Goal: Information Seeking & Learning: Find specific fact

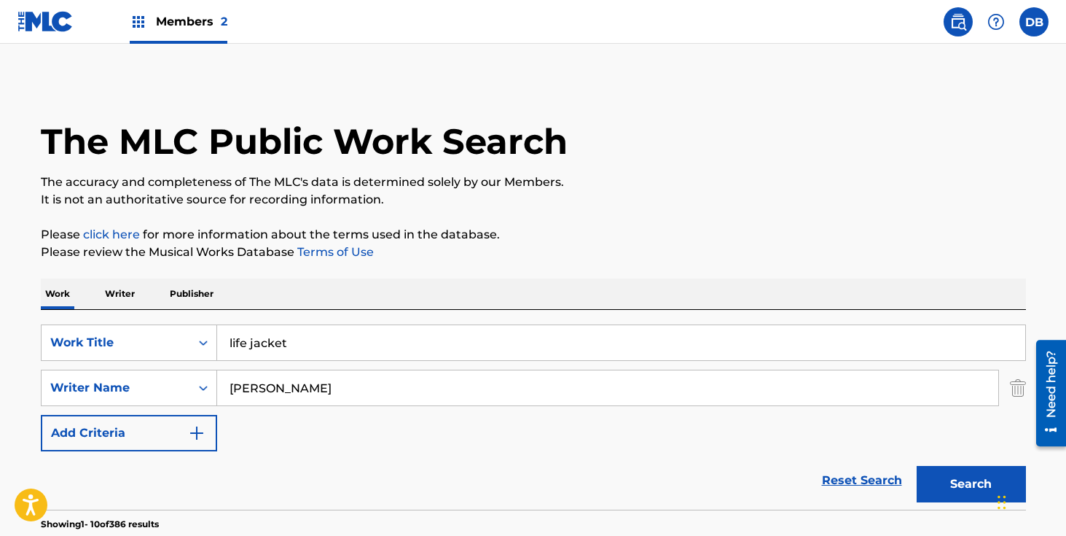
click at [194, 27] on span "Members 2" at bounding box center [191, 21] width 71 height 17
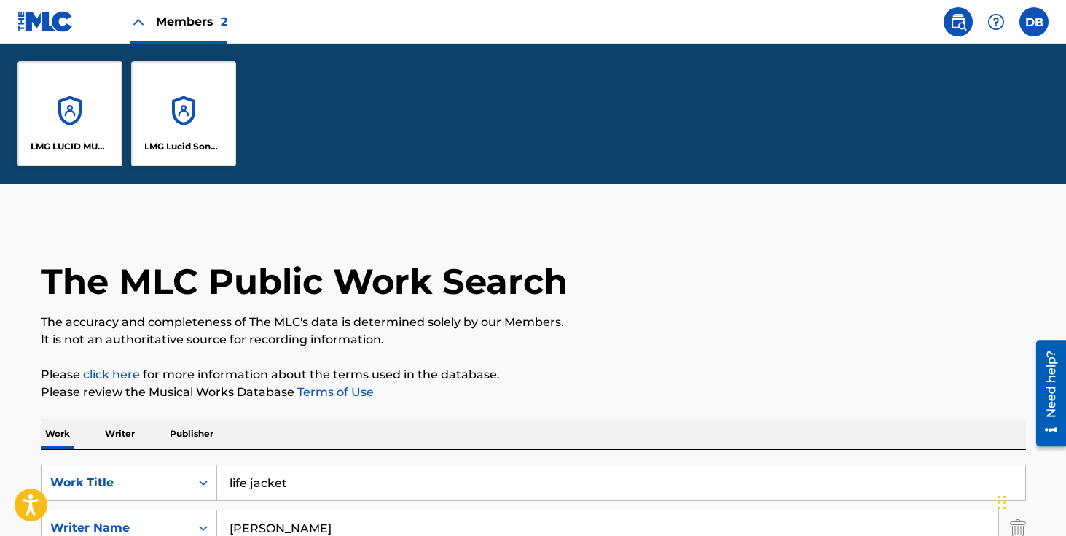
click at [85, 87] on div "LMG LUCID MUSIC" at bounding box center [69, 113] width 105 height 105
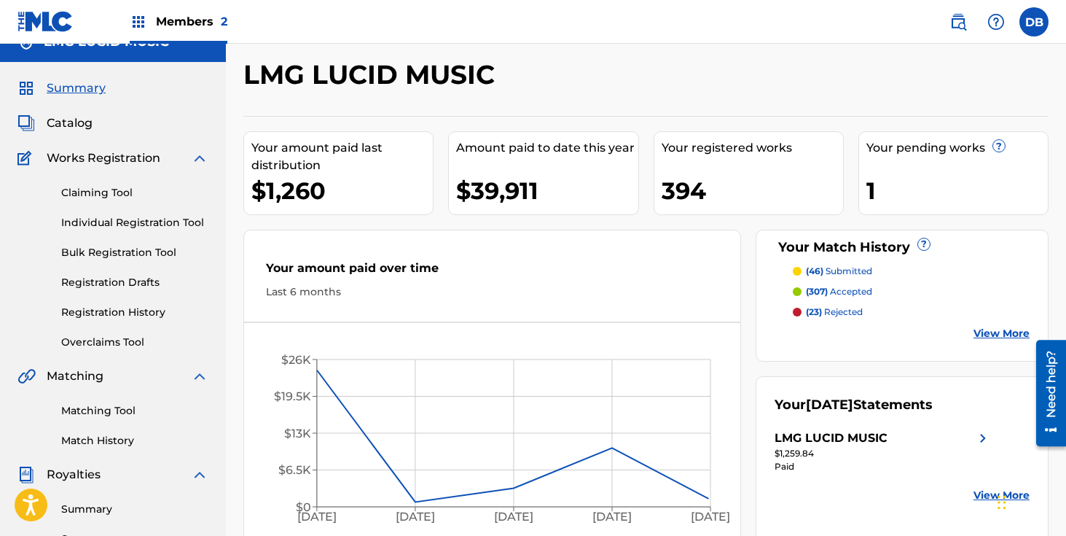
scroll to position [25, 0]
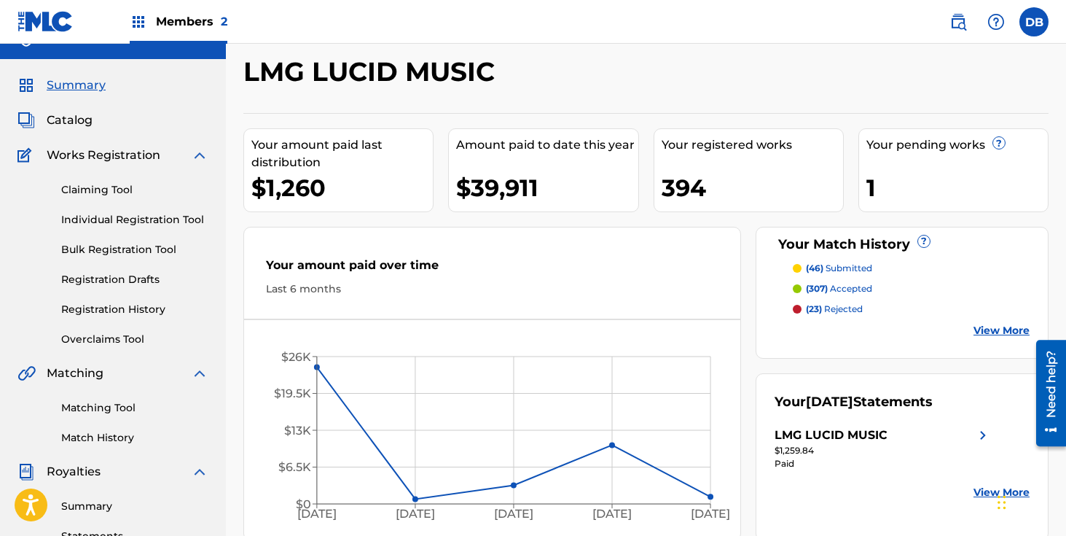
click at [190, 19] on span "Members 2" at bounding box center [191, 21] width 71 height 17
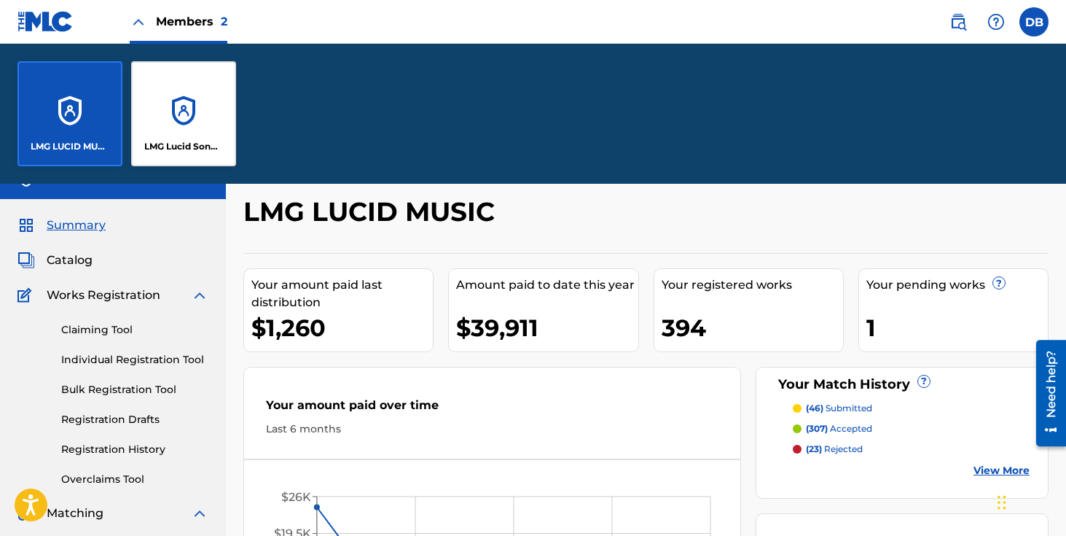
scroll to position [165, 0]
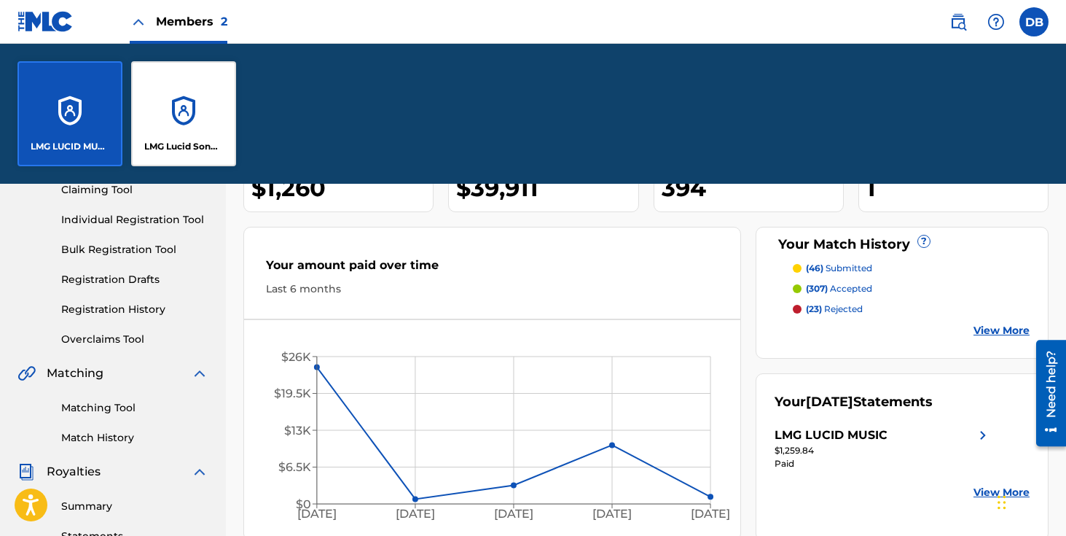
click at [188, 102] on div "LMG Lucid Songs (ASCAP)" at bounding box center [183, 113] width 105 height 105
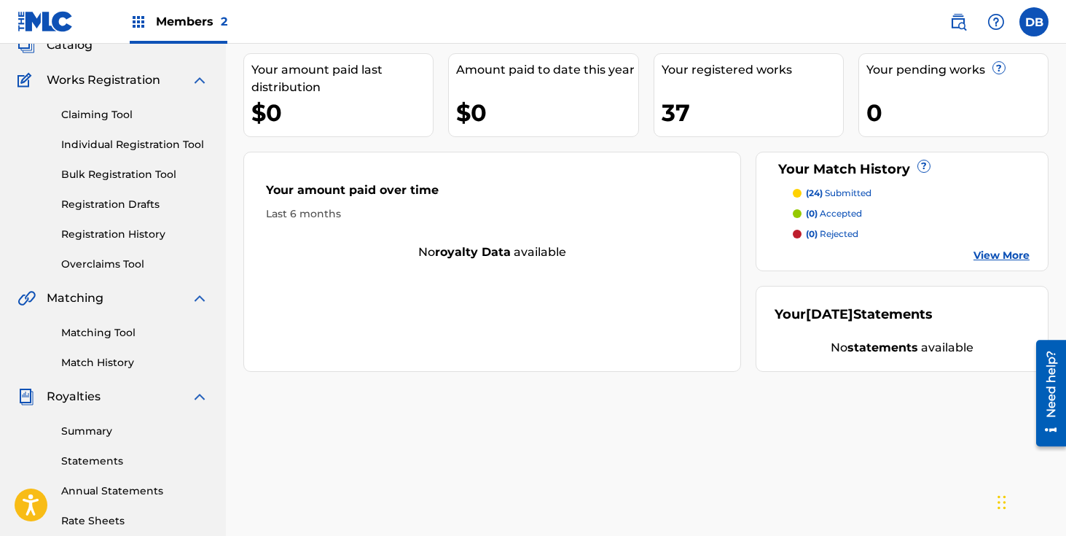
scroll to position [111, 0]
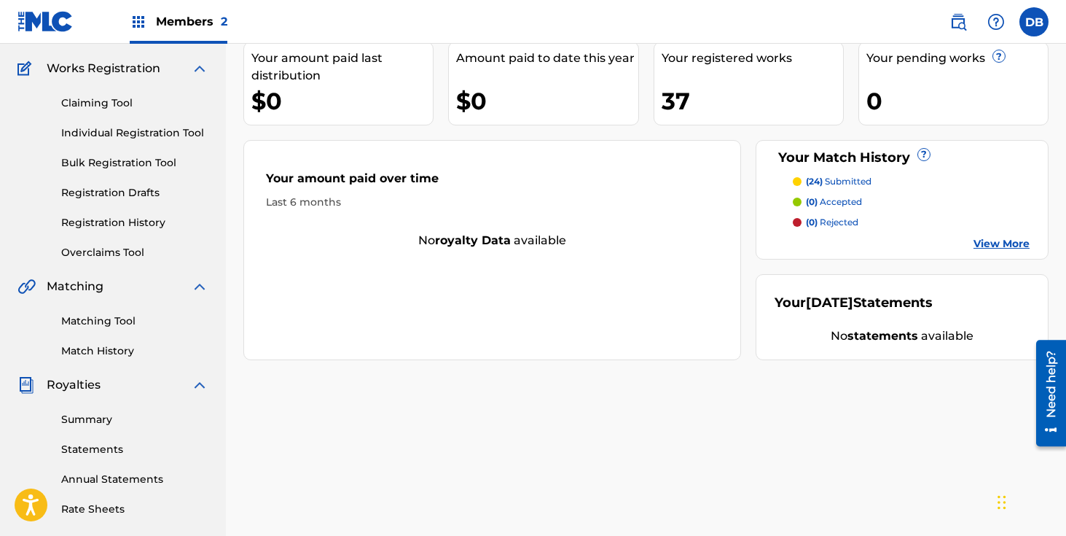
click at [139, 227] on link "Registration History" at bounding box center [134, 222] width 147 height 15
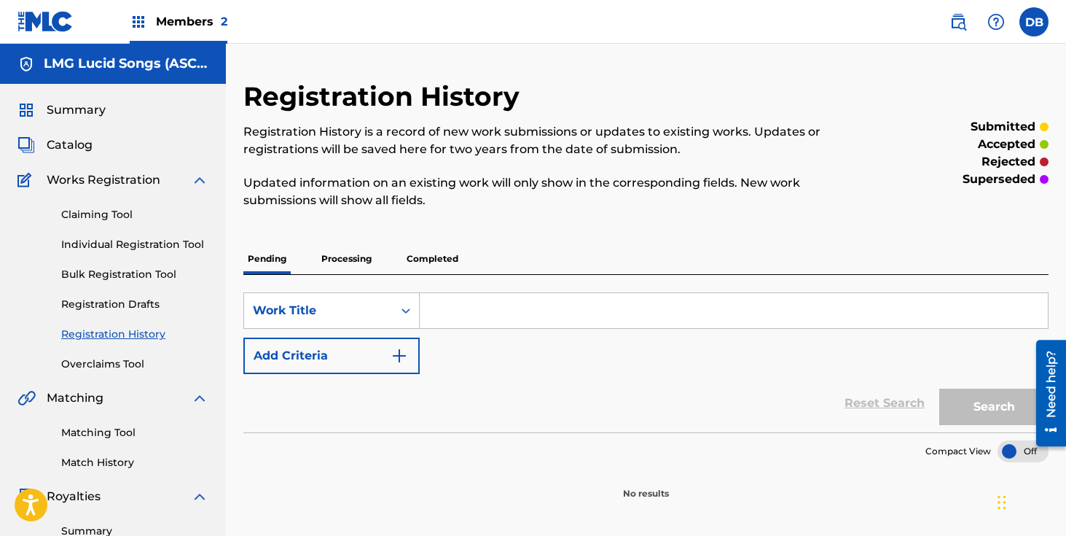
click at [357, 261] on p "Processing" at bounding box center [346, 258] width 59 height 31
click at [427, 279] on div "SearchWithCriteria90bdbdf2-e3bf-45f5-87ad-4ff5aeb4adb8 Work Title Add Criteria …" at bounding box center [645, 353] width 805 height 157
click at [427, 265] on p "Completed" at bounding box center [432, 258] width 60 height 31
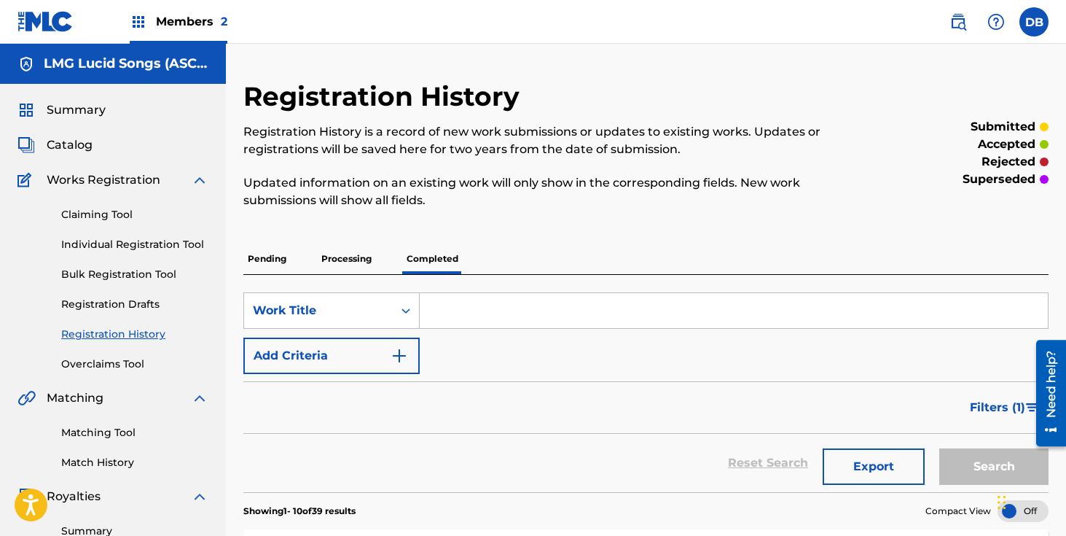
click at [104, 431] on link "Matching Tool" at bounding box center [134, 432] width 147 height 15
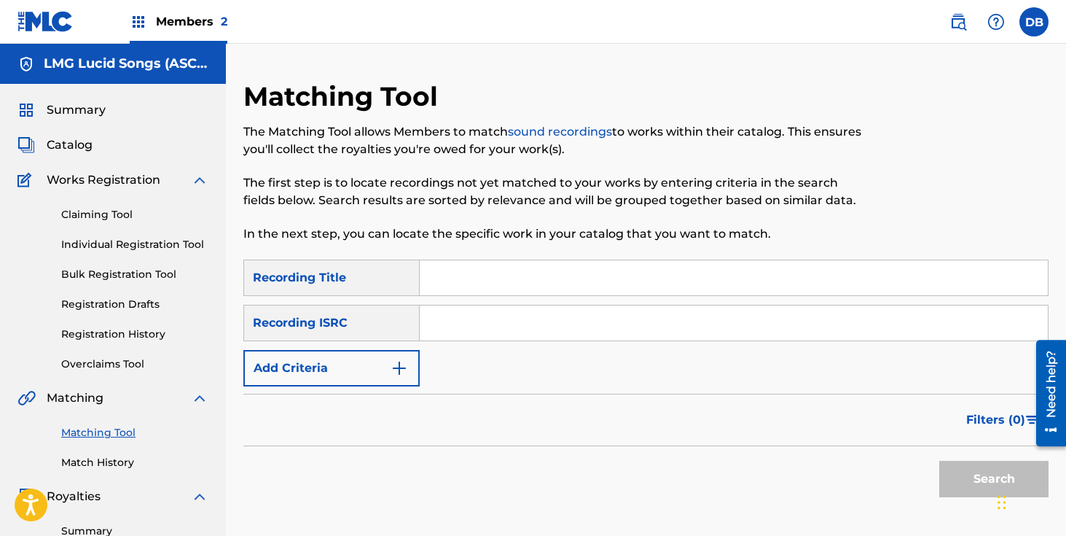
click at [437, 267] on input "Search Form" at bounding box center [734, 277] width 628 height 35
type input "21"
click at [462, 315] on input "Search Form" at bounding box center [734, 322] width 628 height 35
paste input "USRC11902068"
type input "USRC11902068"
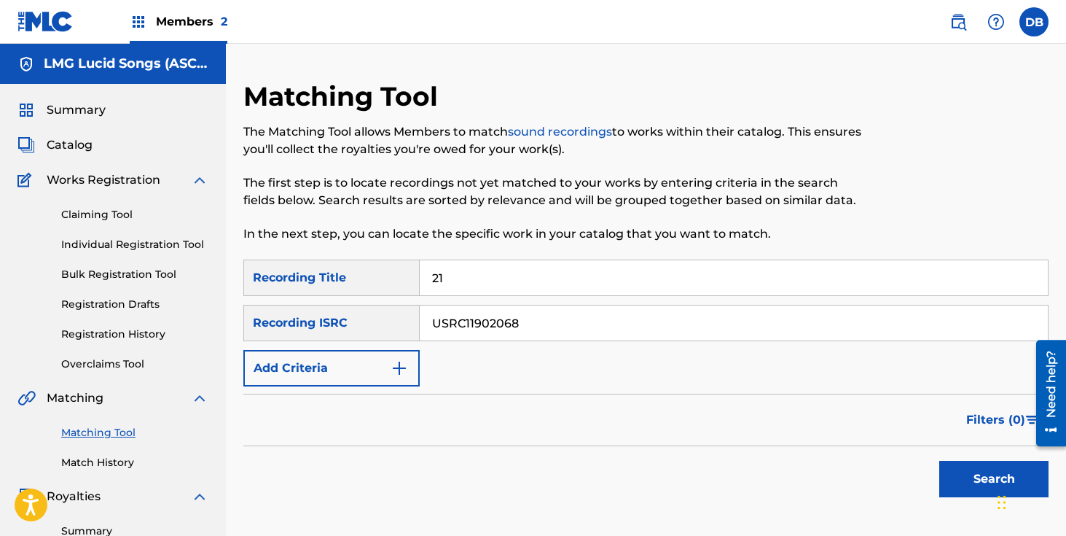
click at [939, 460] on button "Search" at bounding box center [993, 478] width 109 height 36
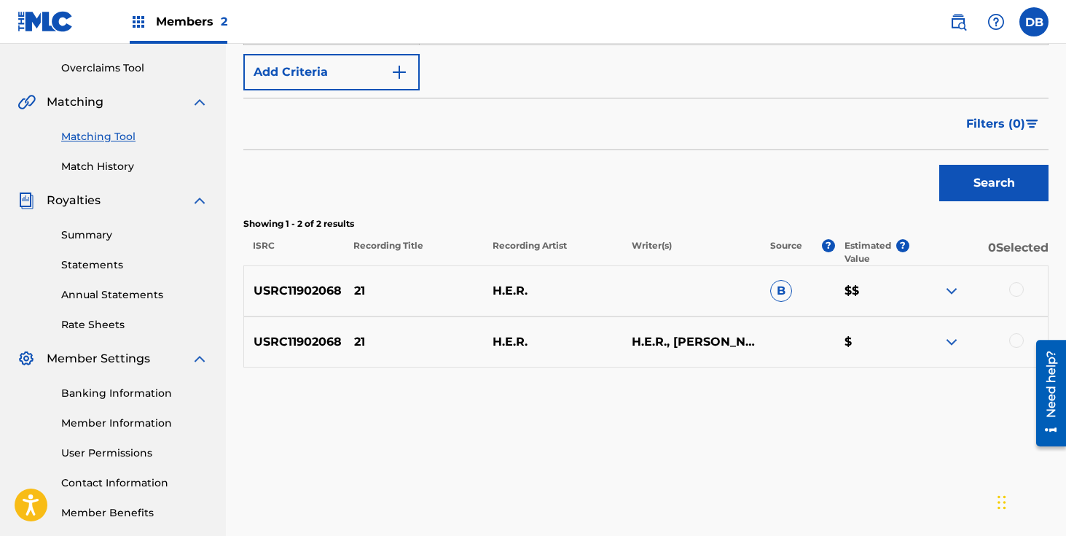
scroll to position [298, 0]
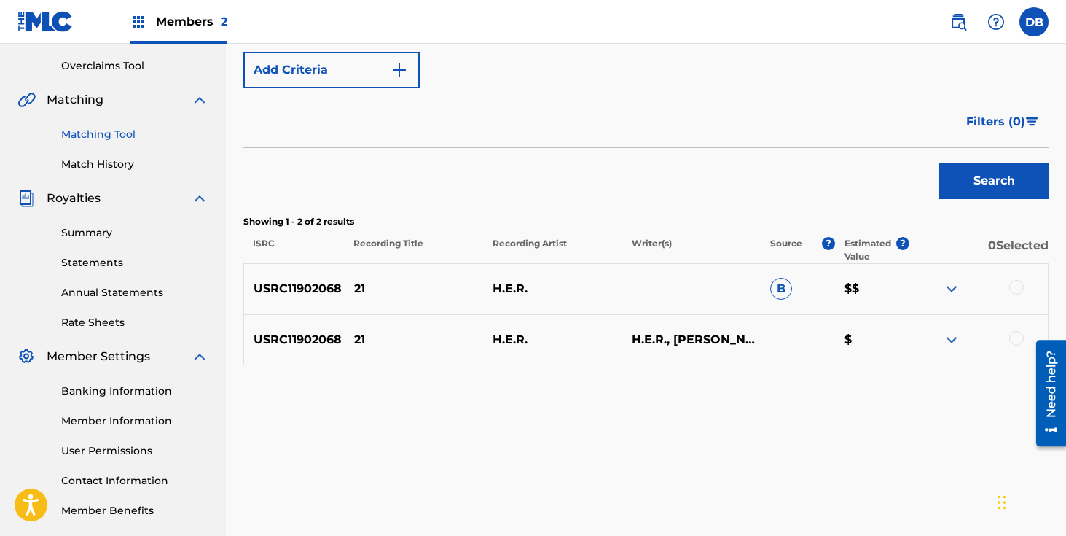
click at [1014, 288] on div at bounding box center [1016, 287] width 15 height 15
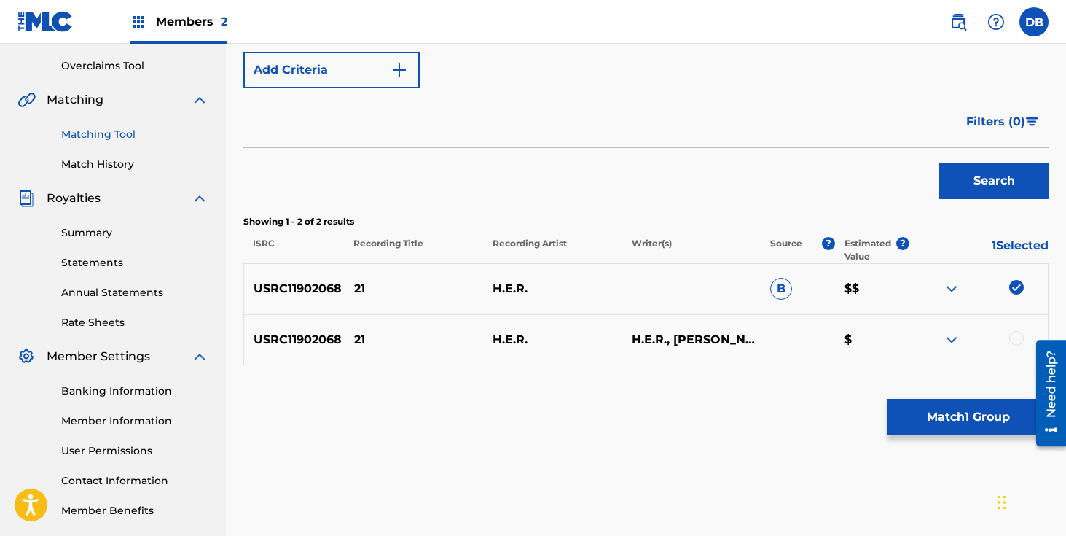
click at [1013, 335] on div at bounding box center [1016, 338] width 15 height 15
click at [932, 431] on button "Match 2 Groups" at bounding box center [967, 417] width 161 height 36
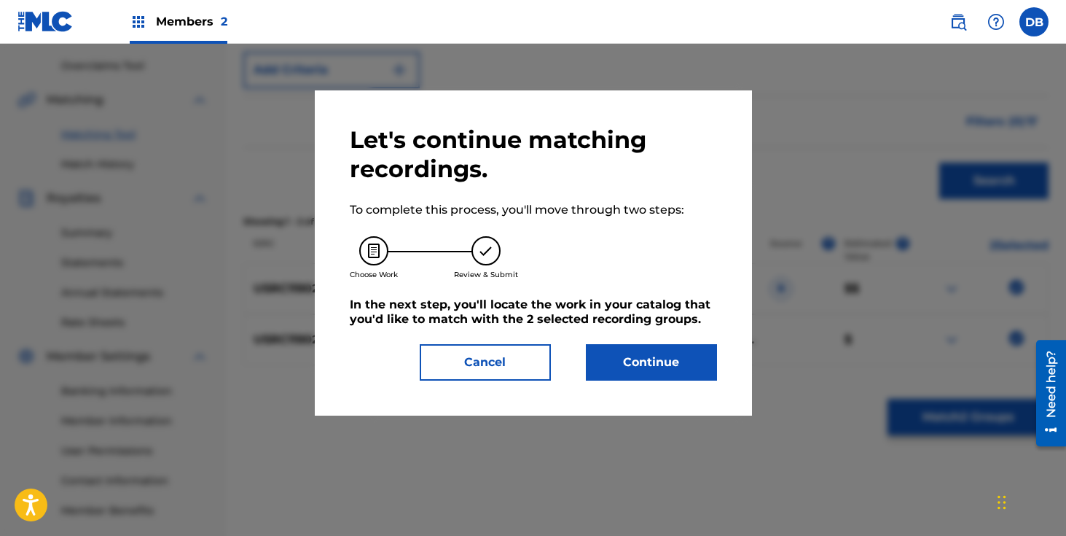
click at [679, 376] on button "Continue" at bounding box center [651, 362] width 131 height 36
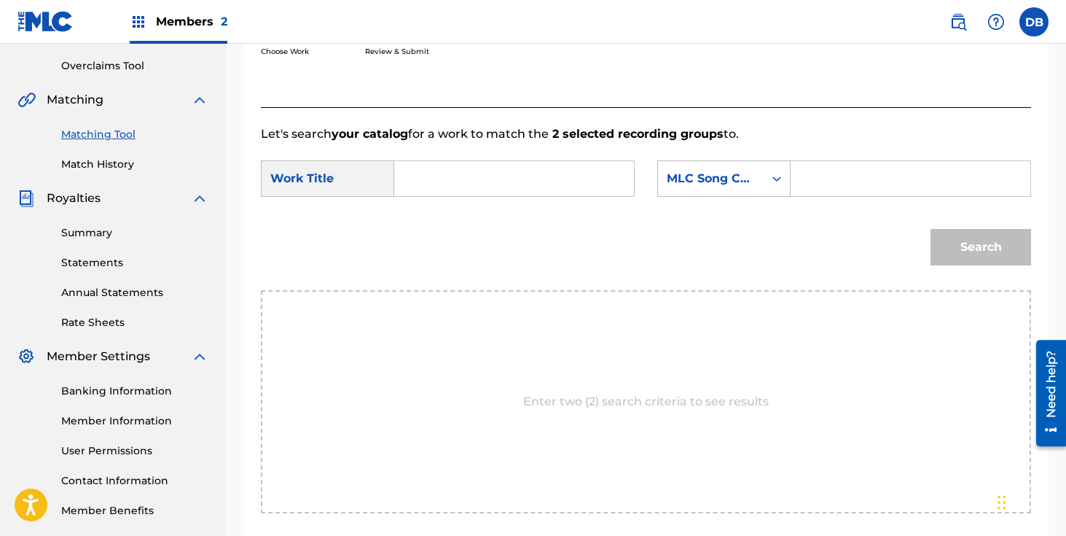
click at [450, 198] on div "SearchWithCriteriaf6c13177-4fda-4cde-9218-09e6500d5fb8 Work Title SearchWithCri…" at bounding box center [646, 182] width 770 height 45
click at [434, 186] on input "Search Form" at bounding box center [514, 178] width 215 height 35
type input "21"
click at [729, 187] on div "MLC Song Code" at bounding box center [711, 178] width 88 height 17
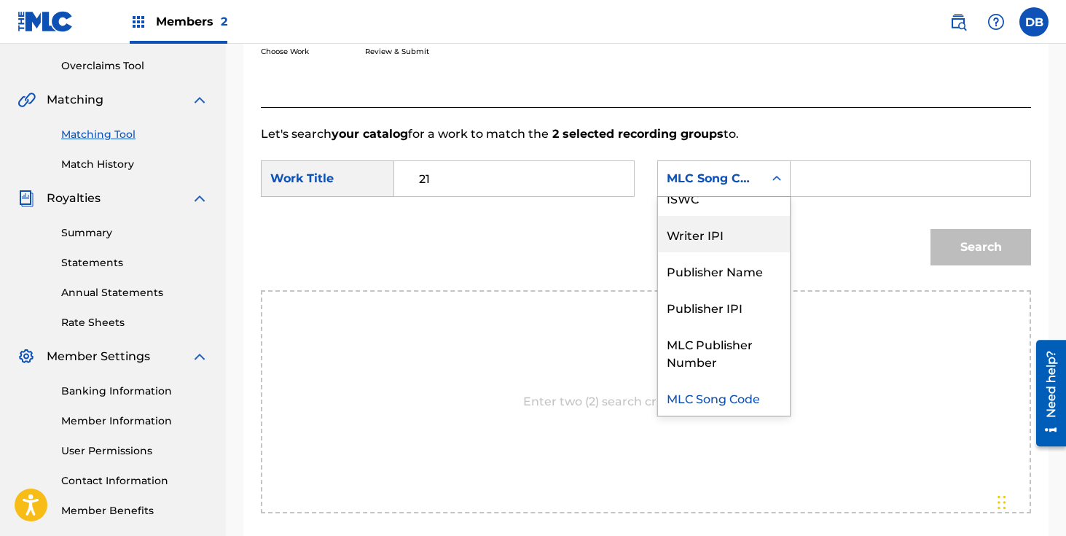
scroll to position [0, 0]
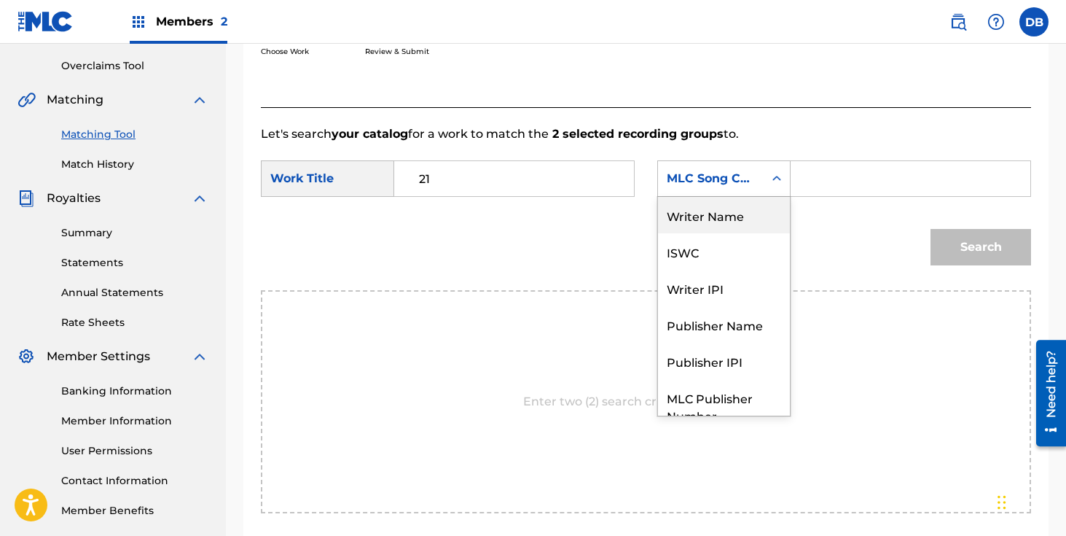
click at [718, 221] on div "Writer Name" at bounding box center [724, 215] width 132 height 36
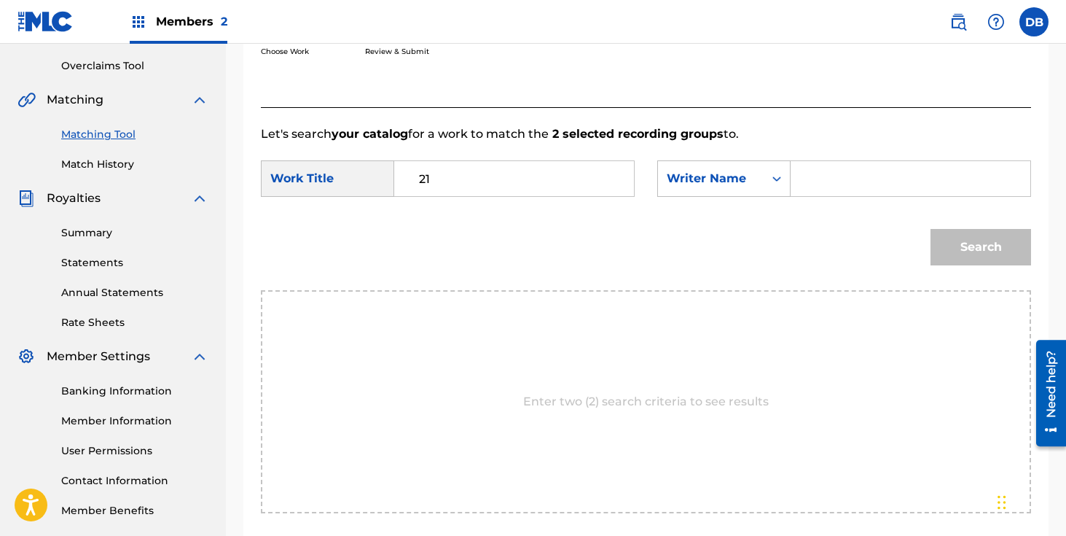
click at [807, 188] on input "Search Form" at bounding box center [910, 178] width 215 height 35
click at [930, 229] on button "Search" at bounding box center [980, 247] width 101 height 36
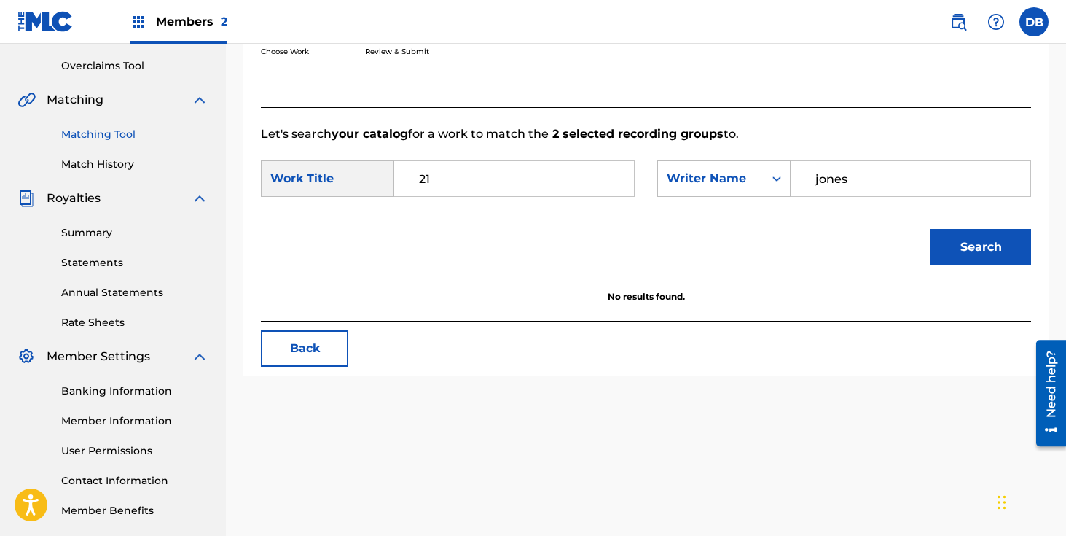
type input "jones"
click at [930, 229] on button "Search" at bounding box center [980, 247] width 101 height 36
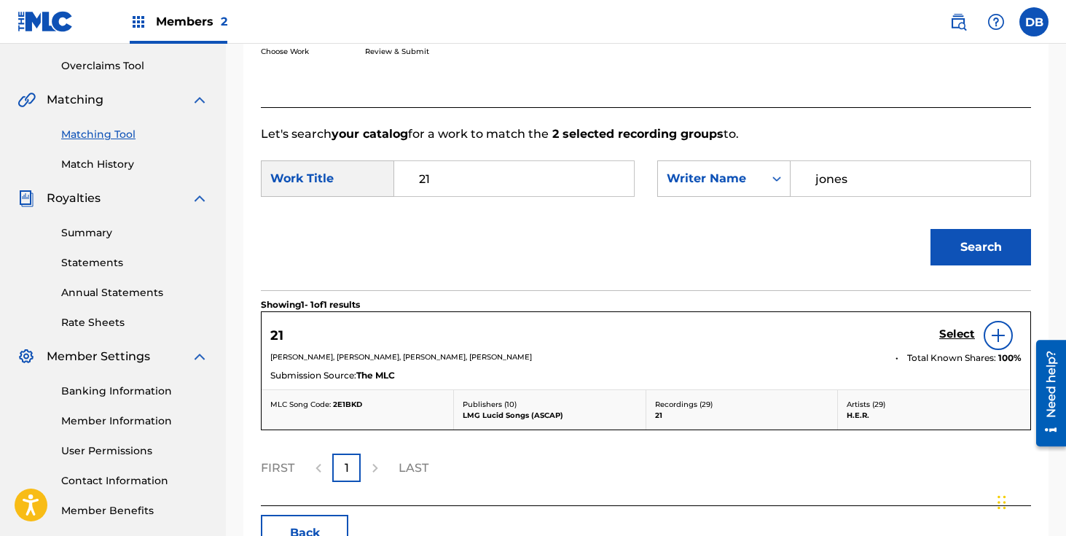
click at [955, 336] on h5 "Select" at bounding box center [957, 334] width 36 height 14
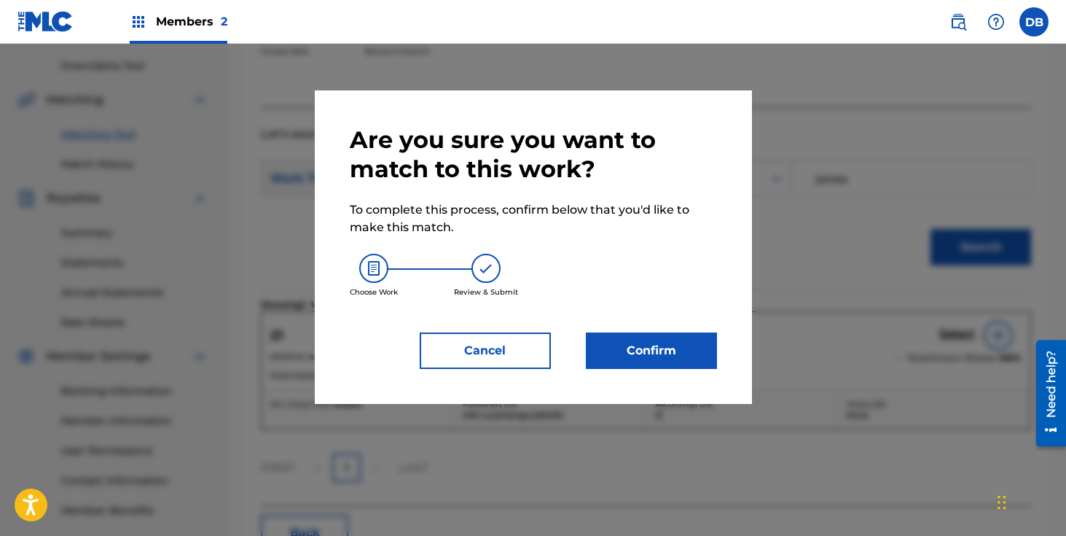
click at [662, 350] on button "Confirm" at bounding box center [651, 350] width 131 height 36
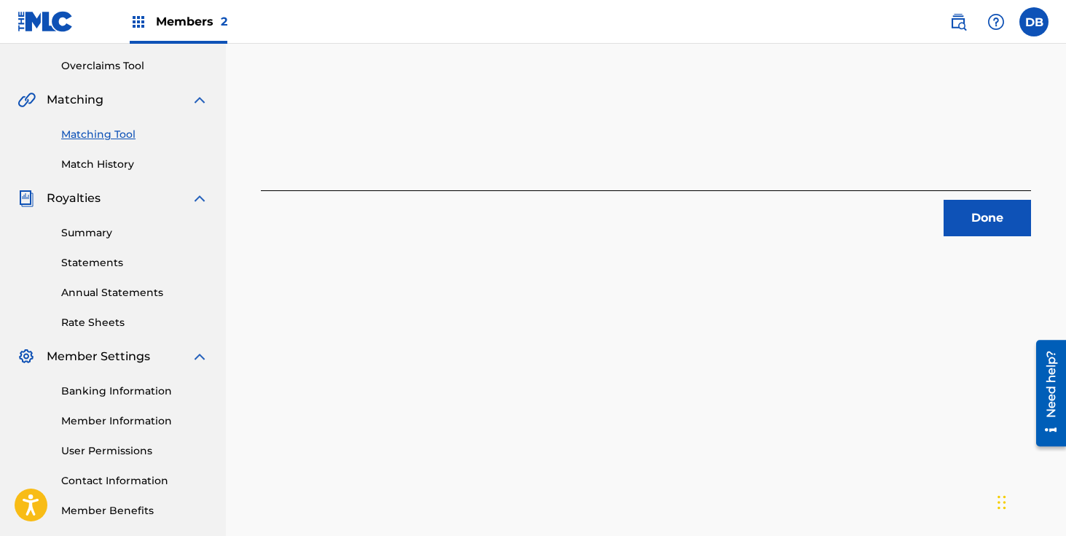
click at [981, 228] on button "Done" at bounding box center [987, 218] width 87 height 36
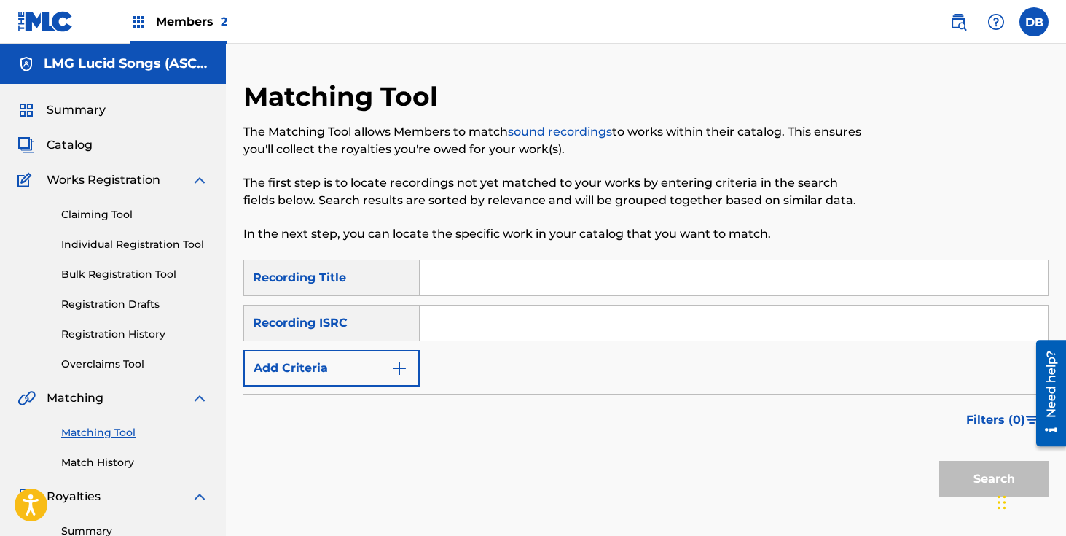
click at [116, 465] on link "Match History" at bounding box center [134, 462] width 147 height 15
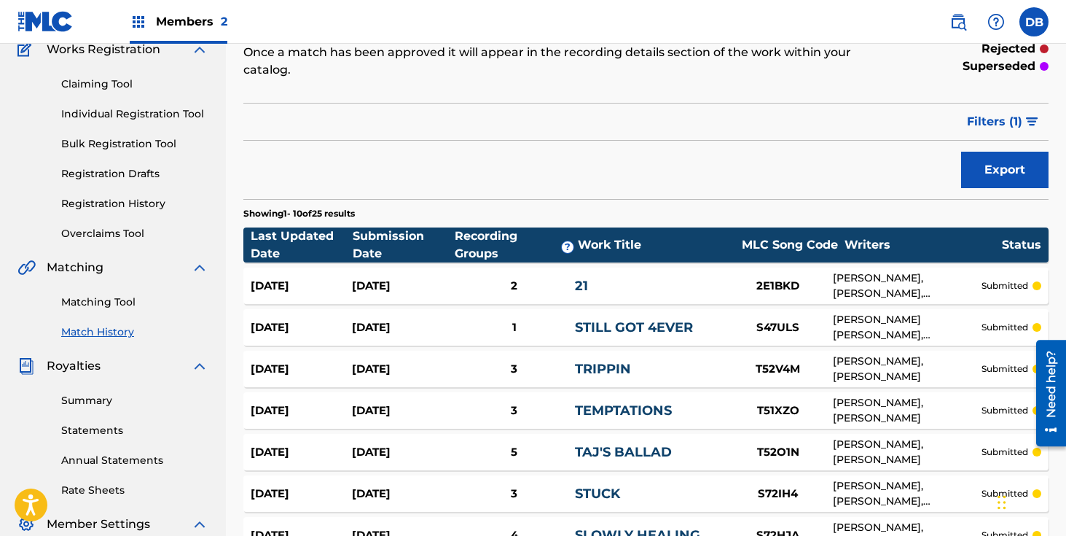
scroll to position [90, 0]
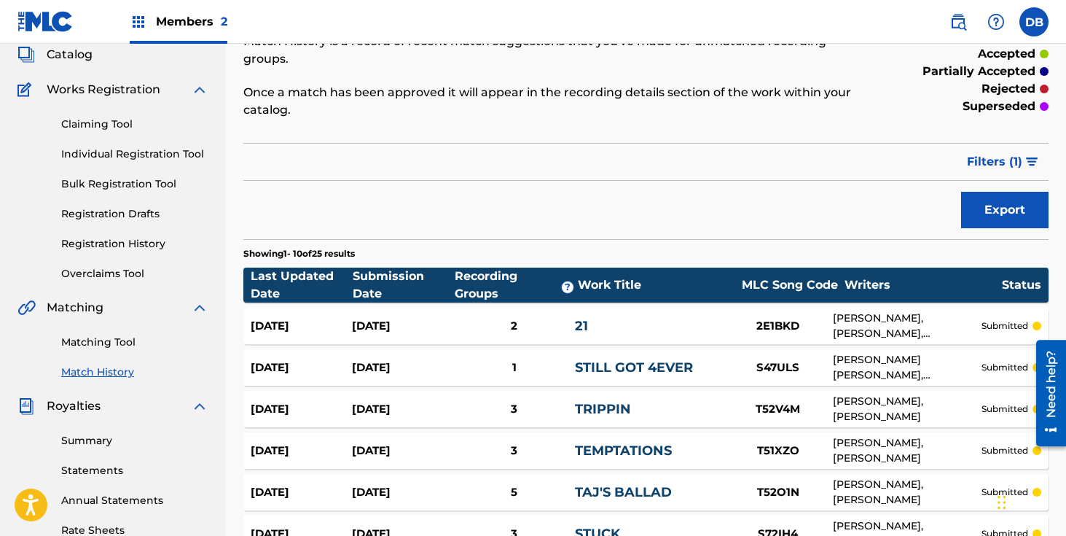
click at [115, 246] on link "Registration History" at bounding box center [134, 243] width 147 height 15
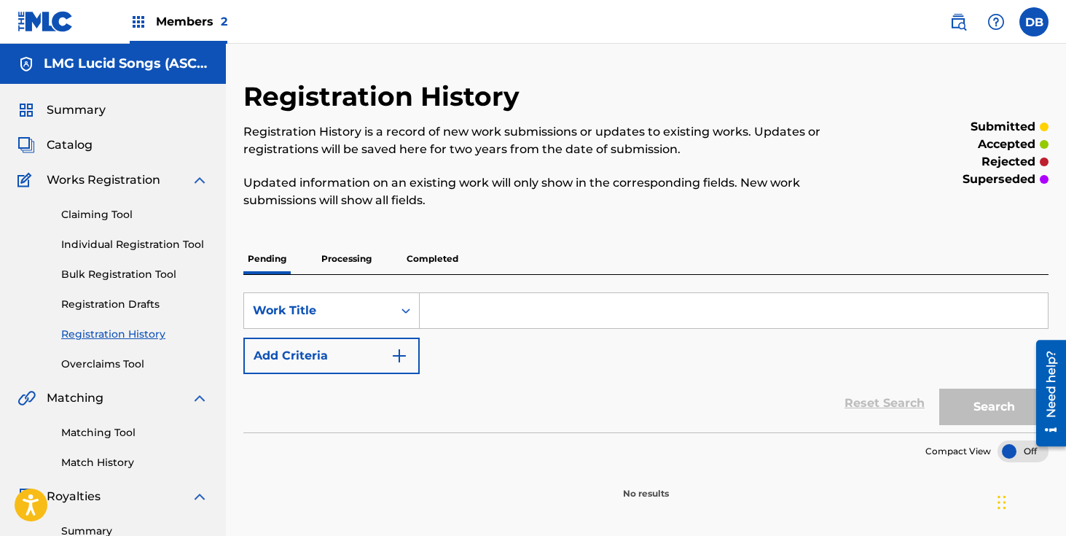
click at [427, 259] on p "Completed" at bounding box center [432, 258] width 60 height 31
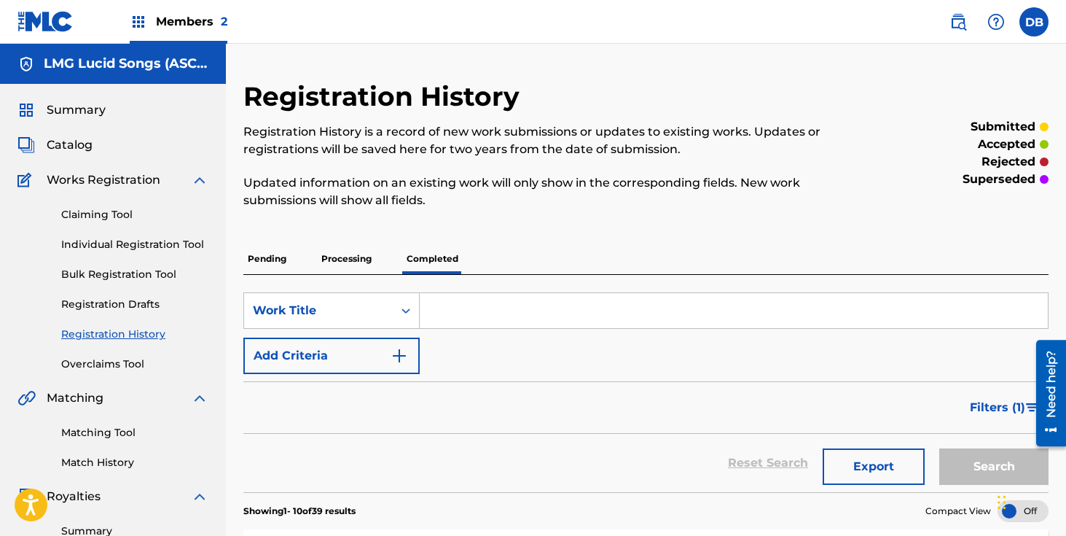
click at [119, 434] on link "Matching Tool" at bounding box center [134, 432] width 147 height 15
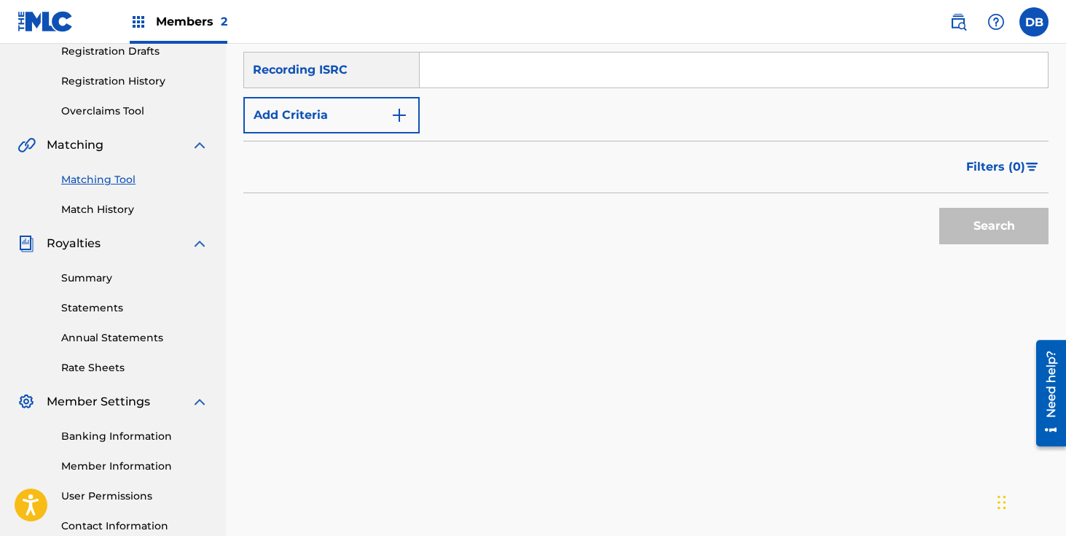
scroll to position [147, 0]
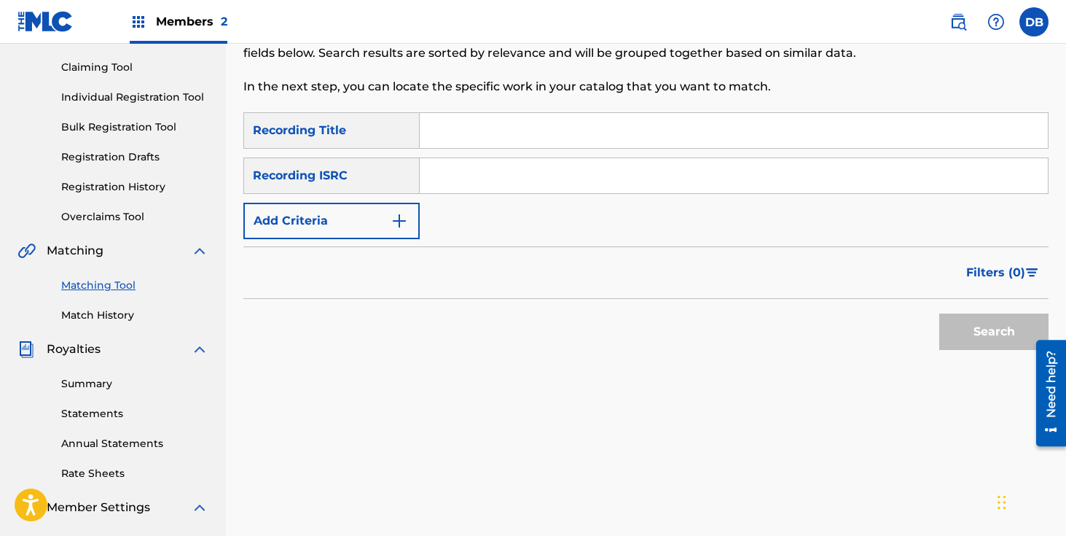
click at [119, 316] on link "Match History" at bounding box center [134, 314] width 147 height 15
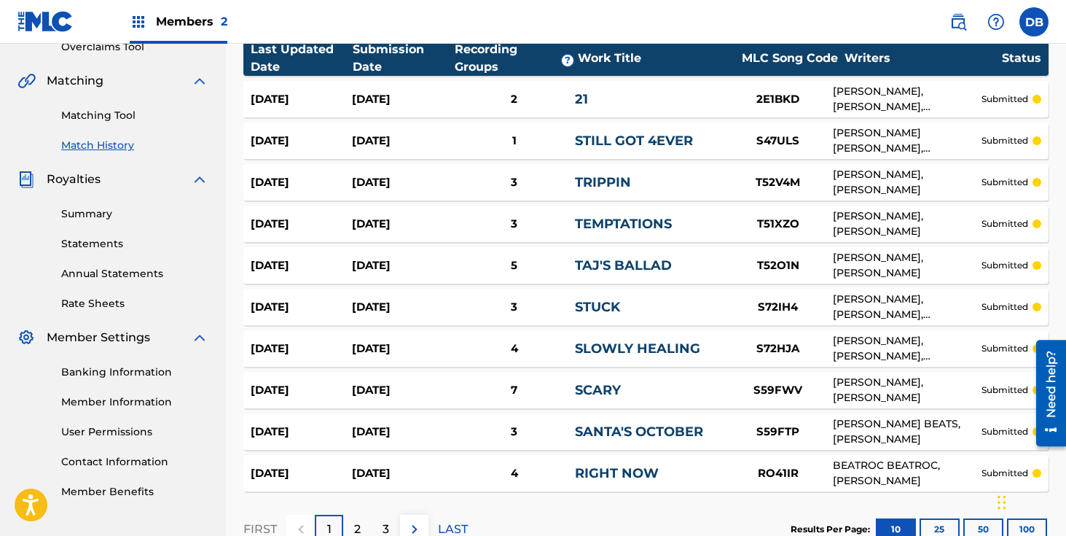
scroll to position [418, 0]
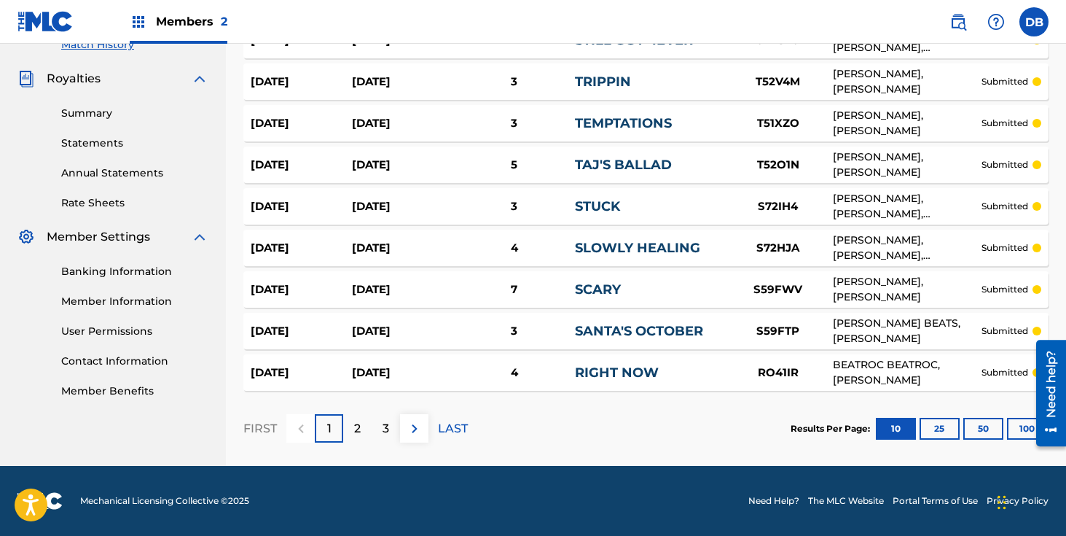
click at [1023, 431] on button "100" at bounding box center [1027, 429] width 40 height 22
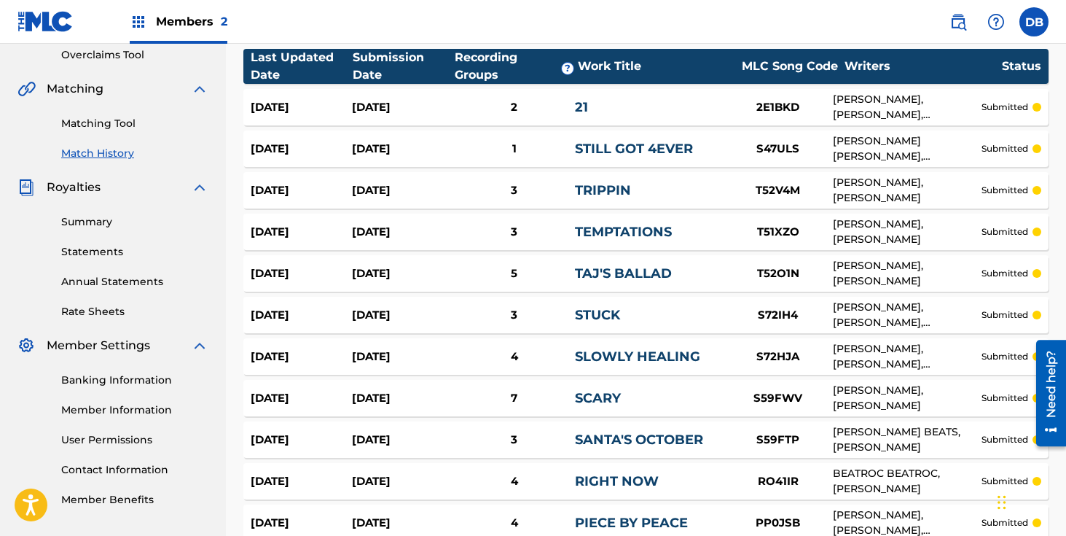
scroll to position [194, 0]
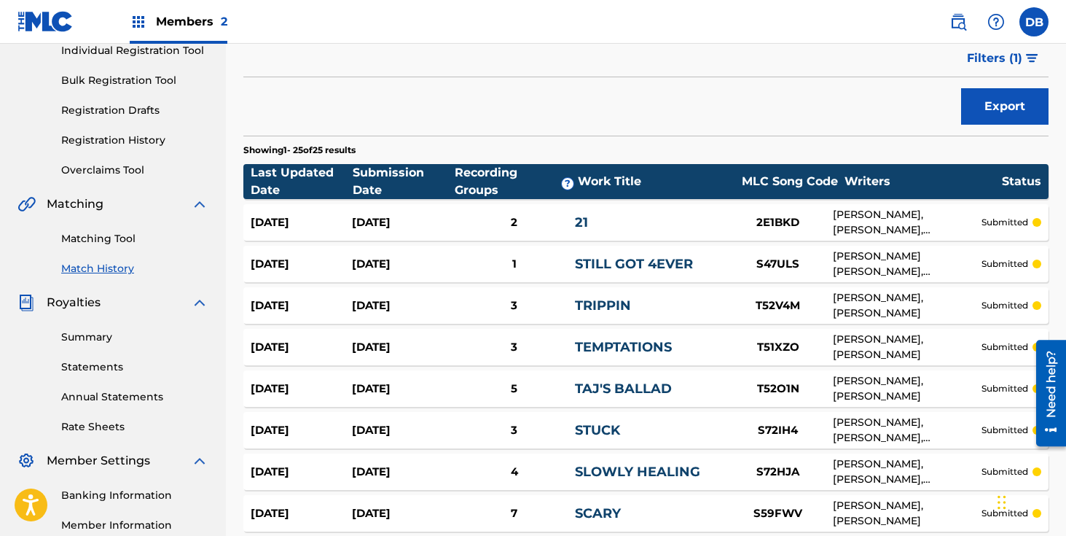
click at [159, 152] on div "Claiming Tool Individual Registration Tool Bulk Registration Tool Registration …" at bounding box center [112, 86] width 191 height 183
click at [154, 146] on link "Registration History" at bounding box center [134, 140] width 147 height 15
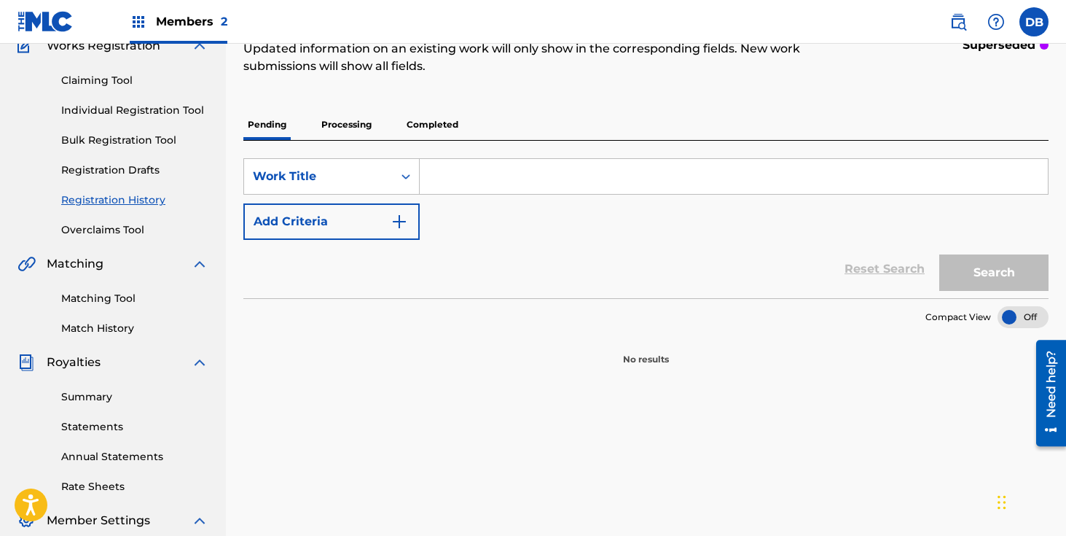
scroll to position [146, 0]
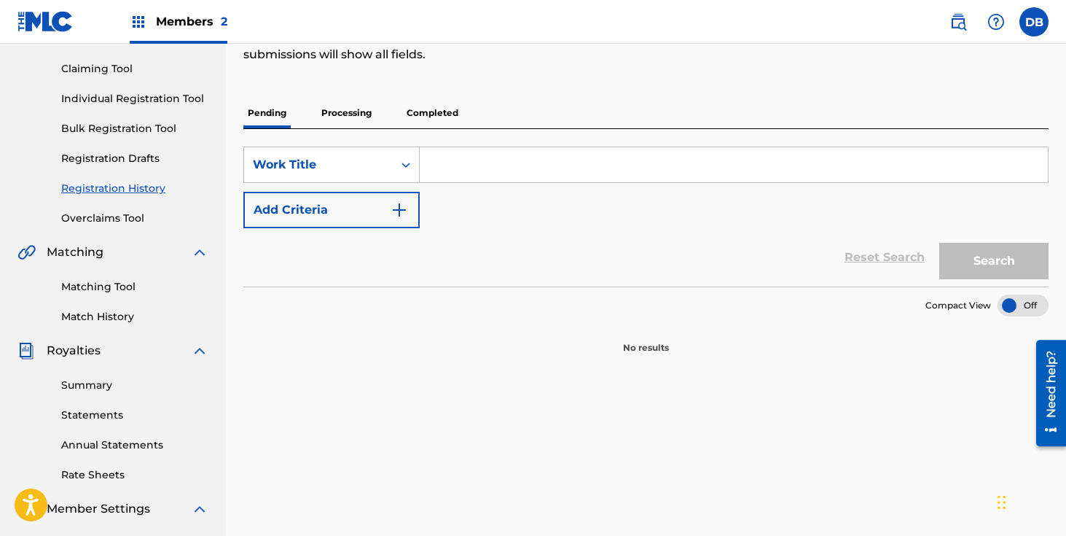
click at [433, 111] on p "Completed" at bounding box center [432, 113] width 60 height 31
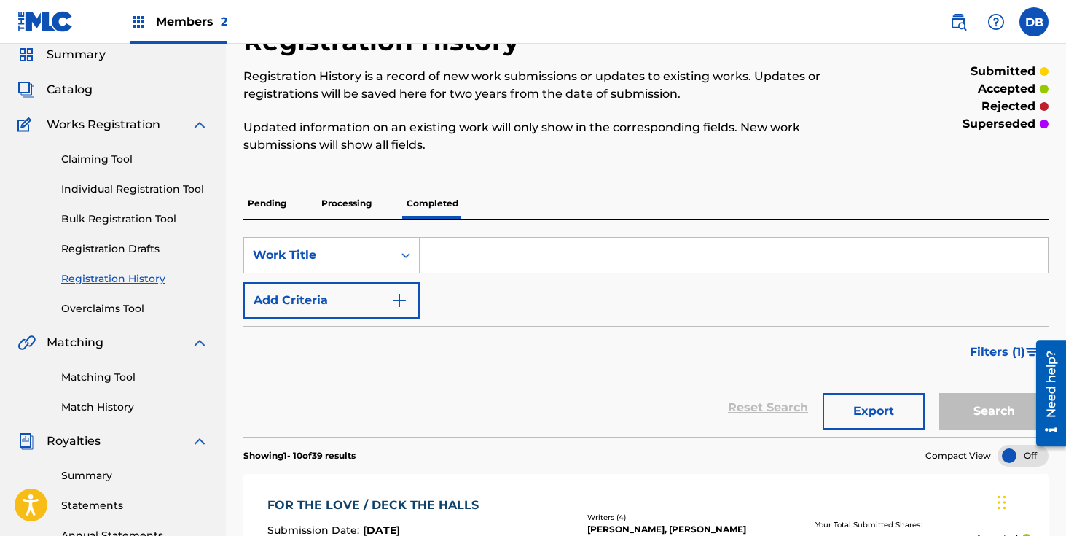
scroll to position [90, 0]
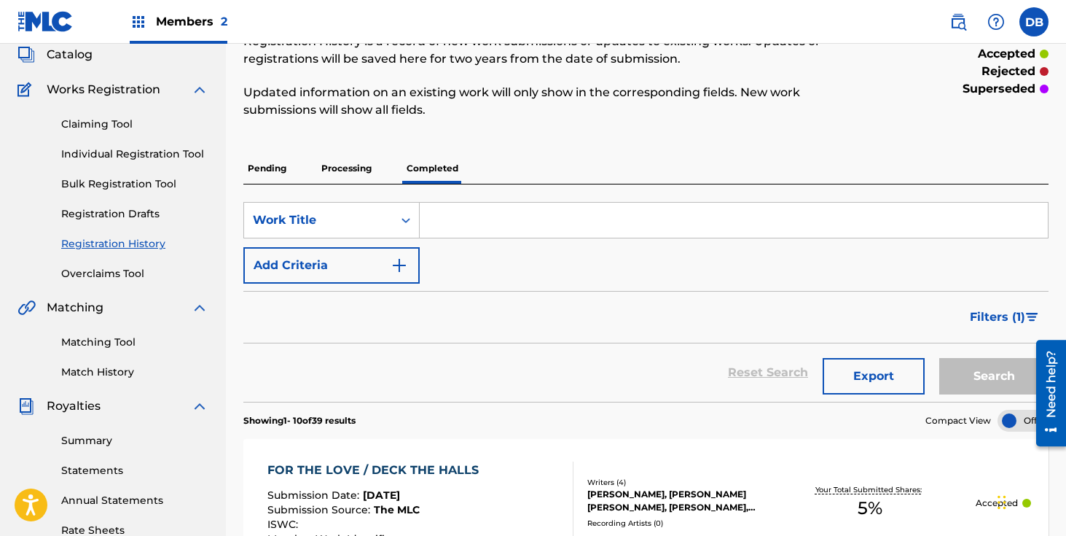
click at [1014, 323] on span "Filters ( 1 )" at bounding box center [997, 316] width 55 height 17
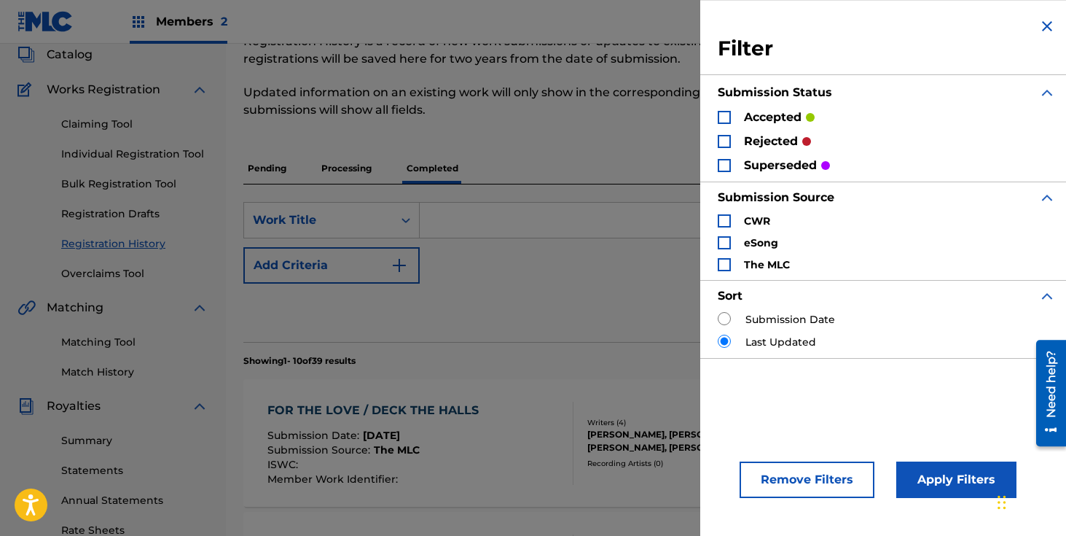
click at [726, 141] on div "Search Form" at bounding box center [724, 141] width 13 height 13
click at [935, 495] on button "Apply Filters" at bounding box center [956, 479] width 120 height 36
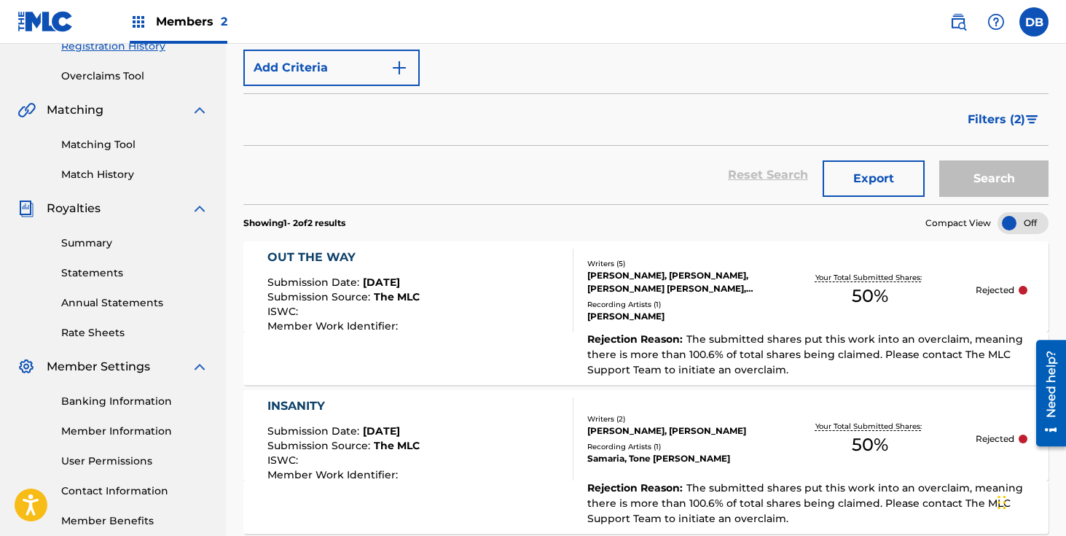
scroll to position [287, 0]
click at [433, 322] on div "OUT THE WAY Submission Date : [DATE] Submission Source : The MLC ISWC : Member …" at bounding box center [420, 290] width 306 height 83
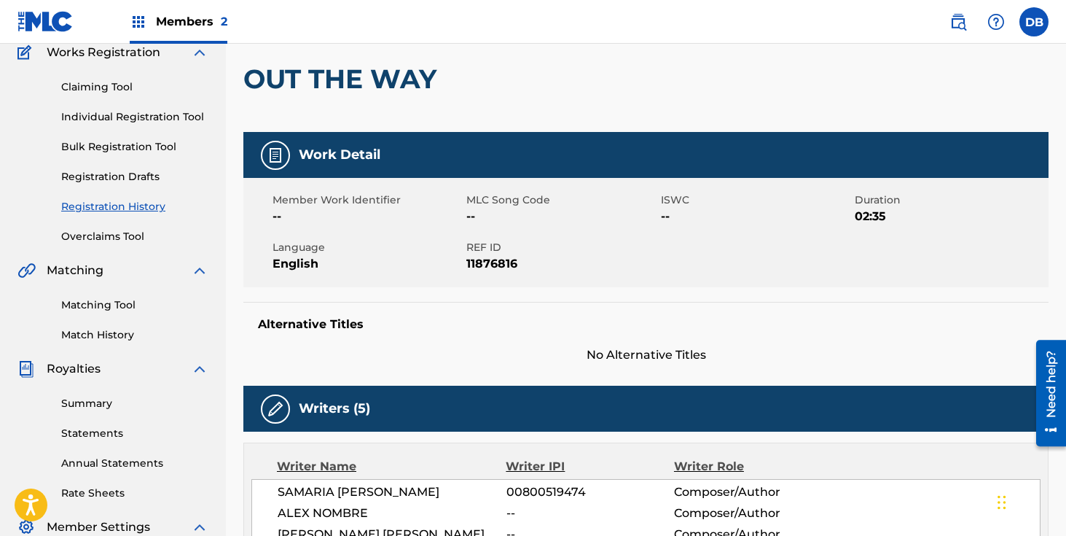
scroll to position [111, 0]
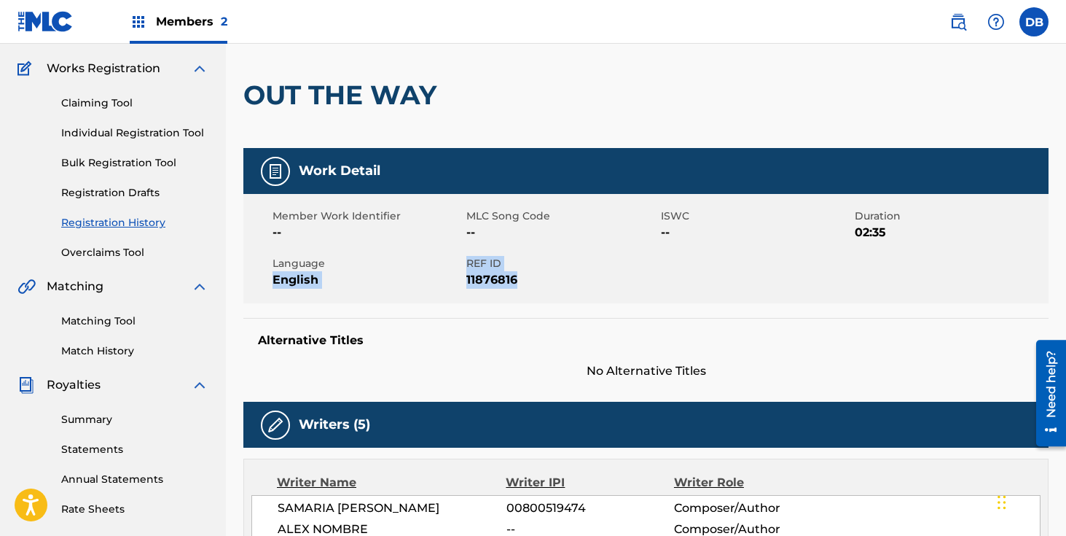
drag, startPoint x: 463, startPoint y: 260, endPoint x: 530, endPoint y: 283, distance: 71.0
click at [530, 283] on div "Member Work Identifier -- MLC Song Code -- ISWC -- Duration 02:35 Language Engl…" at bounding box center [645, 248] width 805 height 109
click at [546, 278] on span "11876816" at bounding box center [561, 279] width 190 height 17
drag, startPoint x: 546, startPoint y: 278, endPoint x: 471, endPoint y: 266, distance: 76.1
click at [471, 266] on div "REF ID 11876816" at bounding box center [563, 272] width 194 height 33
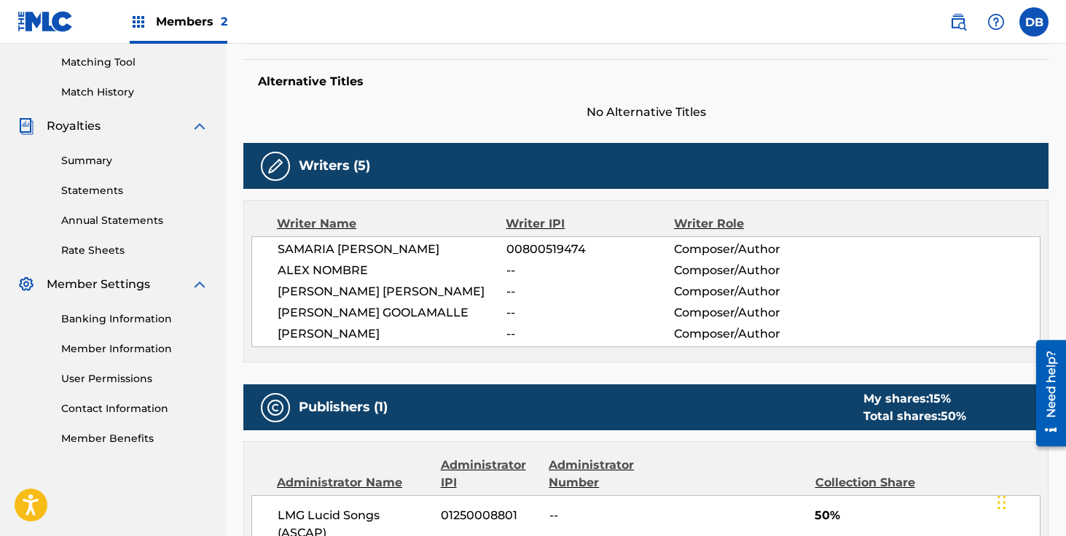
scroll to position [396, 0]
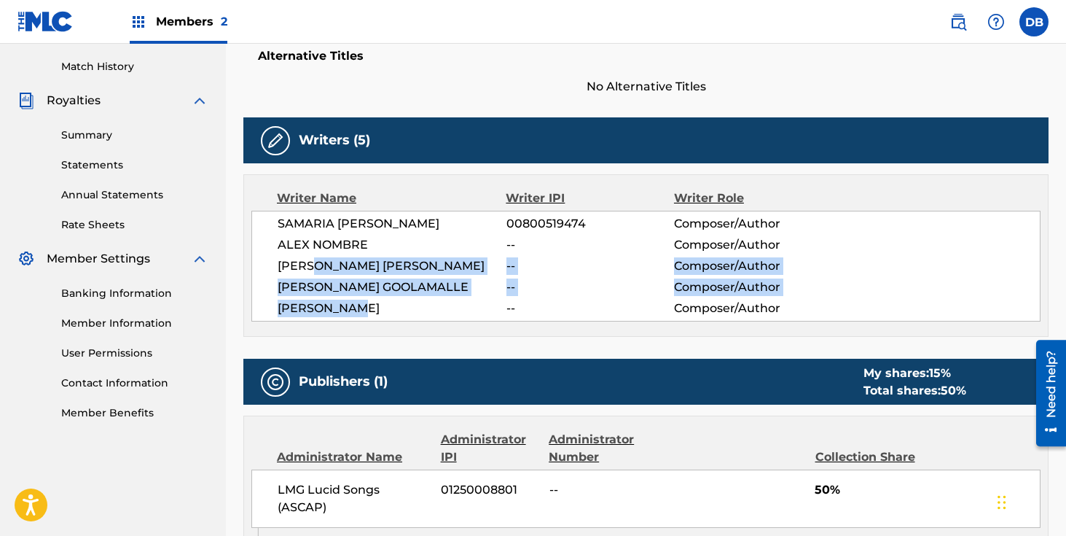
drag, startPoint x: 387, startPoint y: 317, endPoint x: 320, endPoint y: 270, distance: 82.1
click at [320, 270] on div "[PERSON_NAME] 00800519474 Composer/Author [PERSON_NAME] NOMBRE -- Composer/Auth…" at bounding box center [645, 266] width 789 height 111
click at [320, 270] on span "[PERSON_NAME] [PERSON_NAME]" at bounding box center [392, 265] width 229 height 17
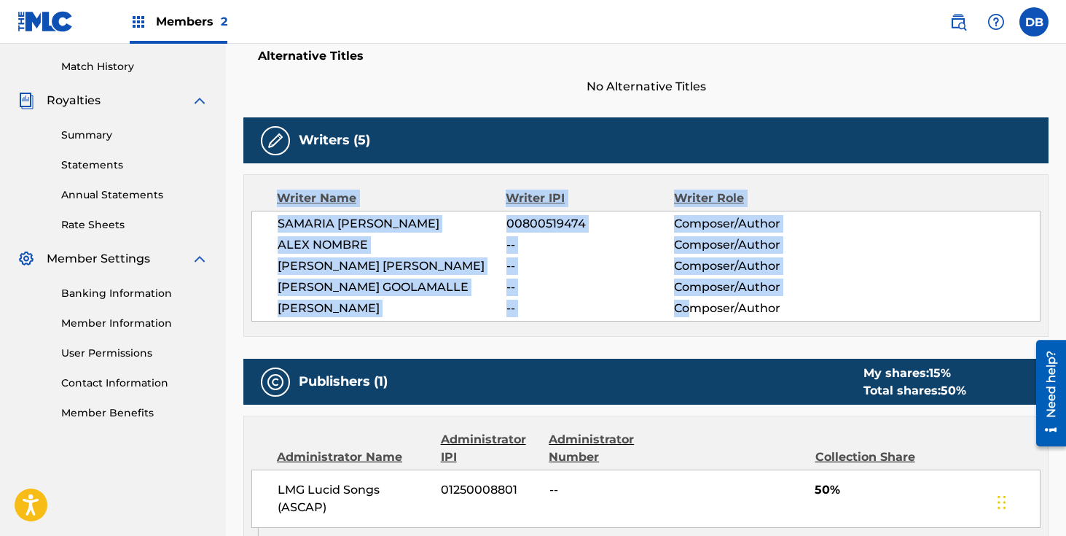
drag, startPoint x: 273, startPoint y: 200, endPoint x: 695, endPoint y: 310, distance: 436.9
click at [695, 310] on div "Writer Name Writer IPI Writer Role [PERSON_NAME] 00800519474 Composer/Author [P…" at bounding box center [645, 255] width 805 height 162
drag, startPoint x: 855, startPoint y: 324, endPoint x: 259, endPoint y: 200, distance: 608.2
click at [259, 200] on div "Writer Name Writer IPI Writer Role [PERSON_NAME] 00800519474 Composer/Author [P…" at bounding box center [645, 255] width 805 height 162
copy div "Writer Name Writer IPI Writer Role [PERSON_NAME] 00800519474 Composer/Author [P…"
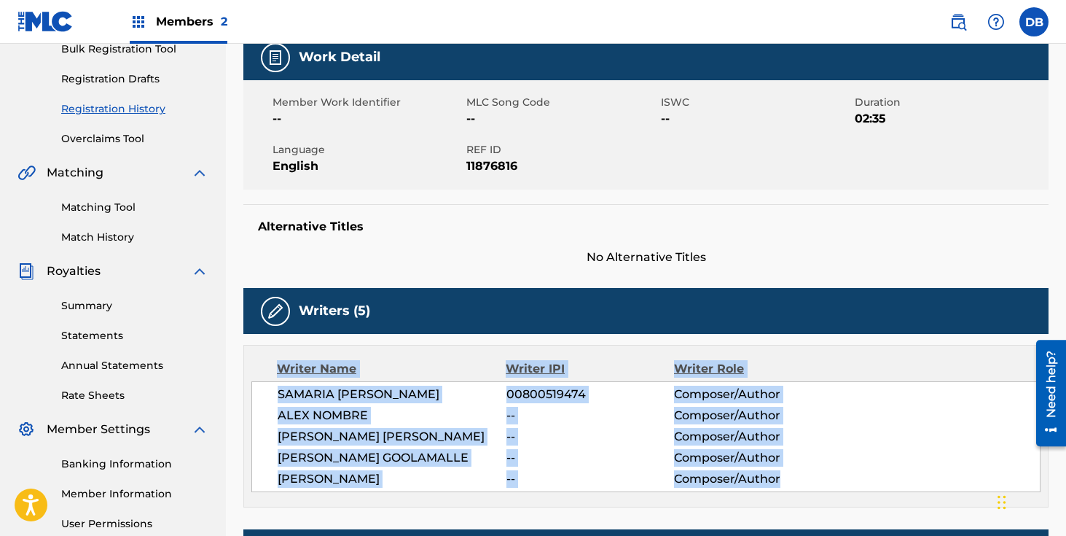
scroll to position [0, 0]
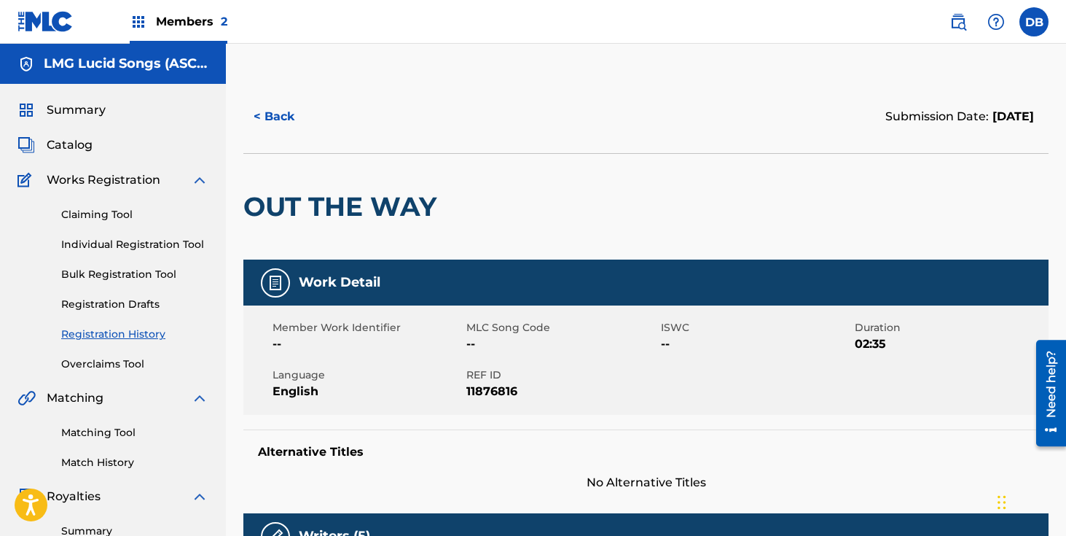
click at [290, 110] on button "< Back" at bounding box center [286, 116] width 87 height 36
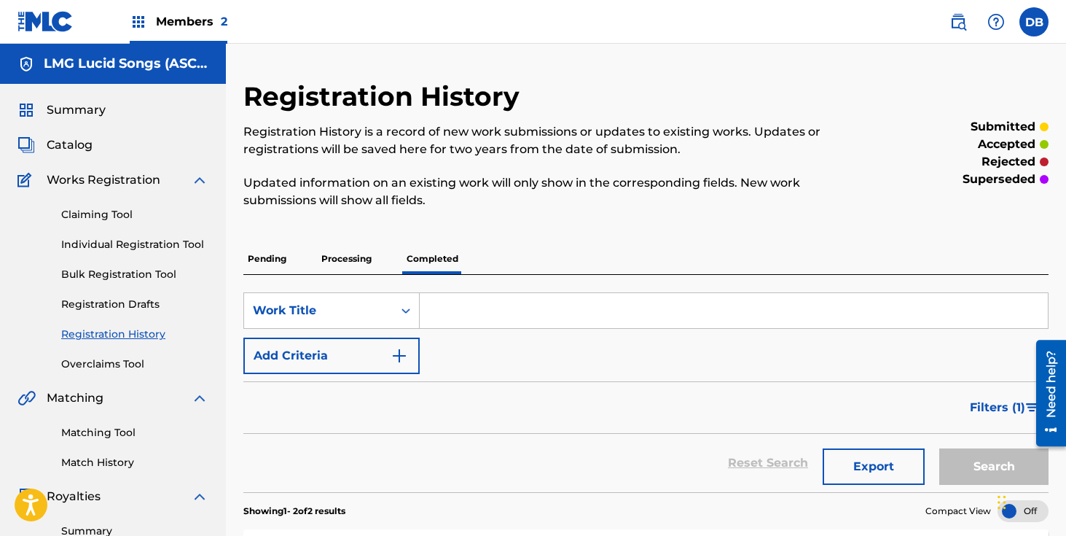
click at [960, 28] on img at bounding box center [957, 21] width 17 height 17
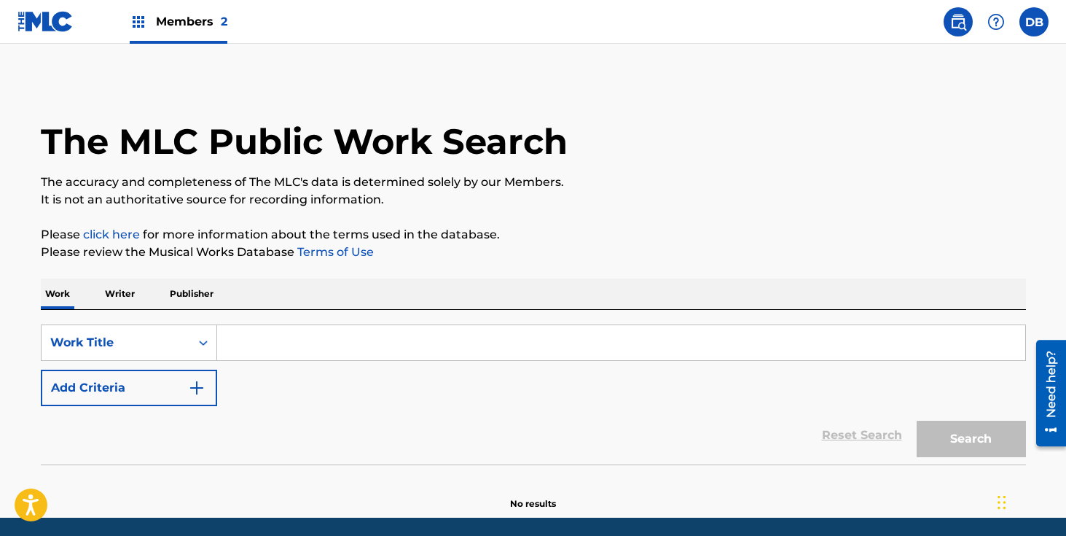
click at [236, 353] on input "Search Form" at bounding box center [621, 342] width 808 height 35
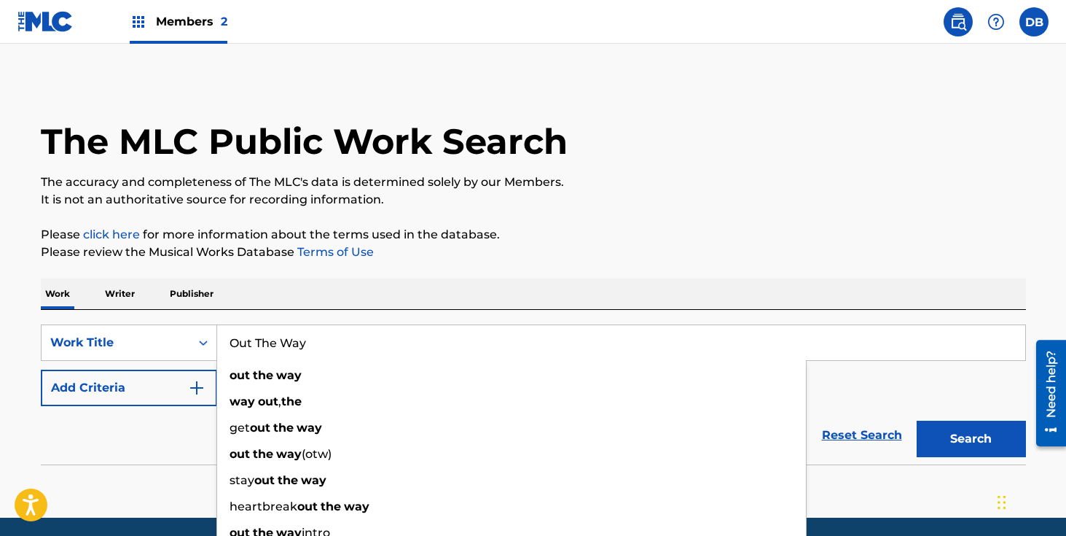
type input "Out The Way"
click at [407, 281] on div "Work Writer Publisher" at bounding box center [533, 293] width 985 height 31
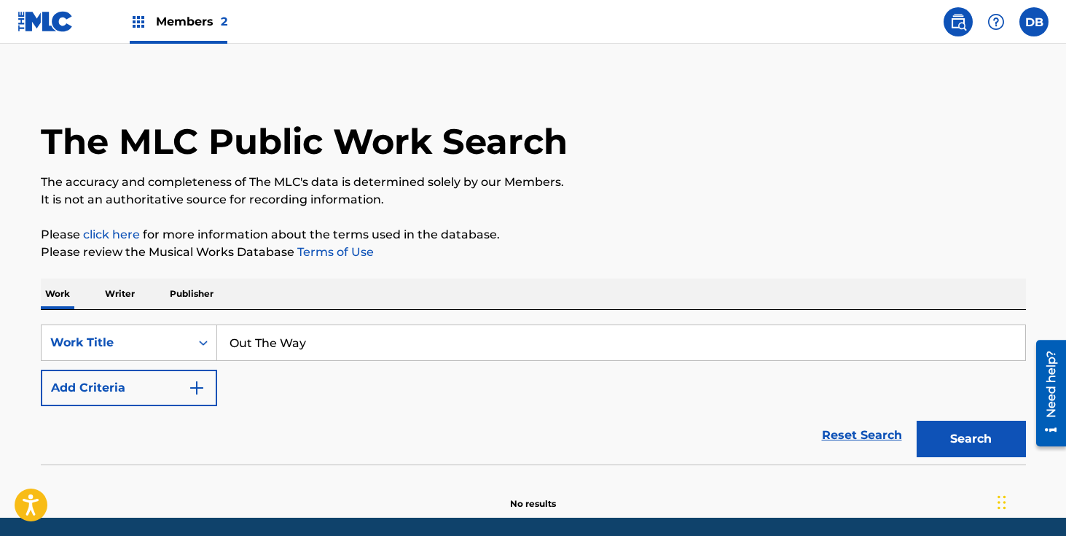
click at [184, 397] on button "Add Criteria" at bounding box center [129, 387] width 176 height 36
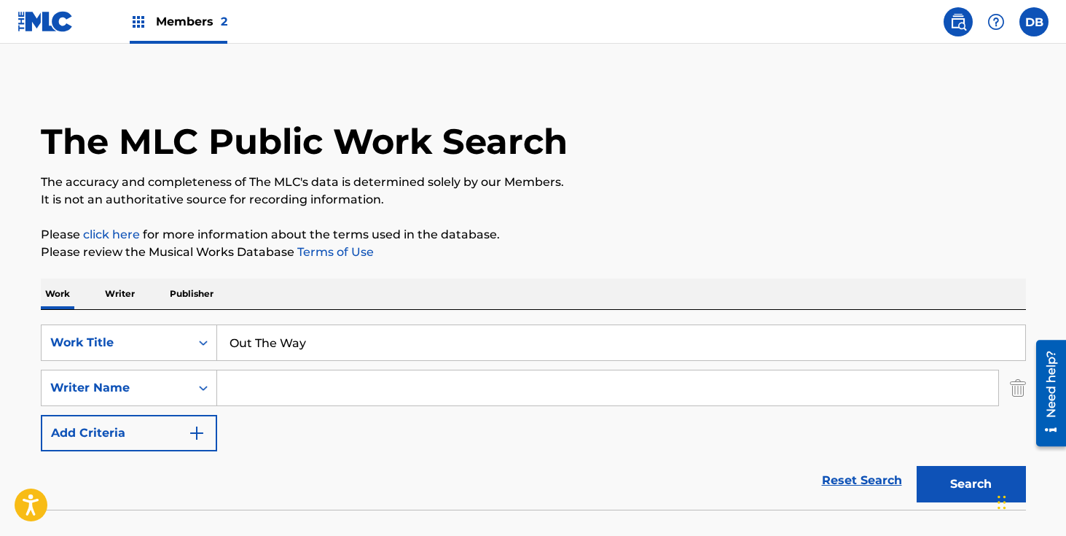
click at [253, 391] on input "Search Form" at bounding box center [607, 387] width 781 height 35
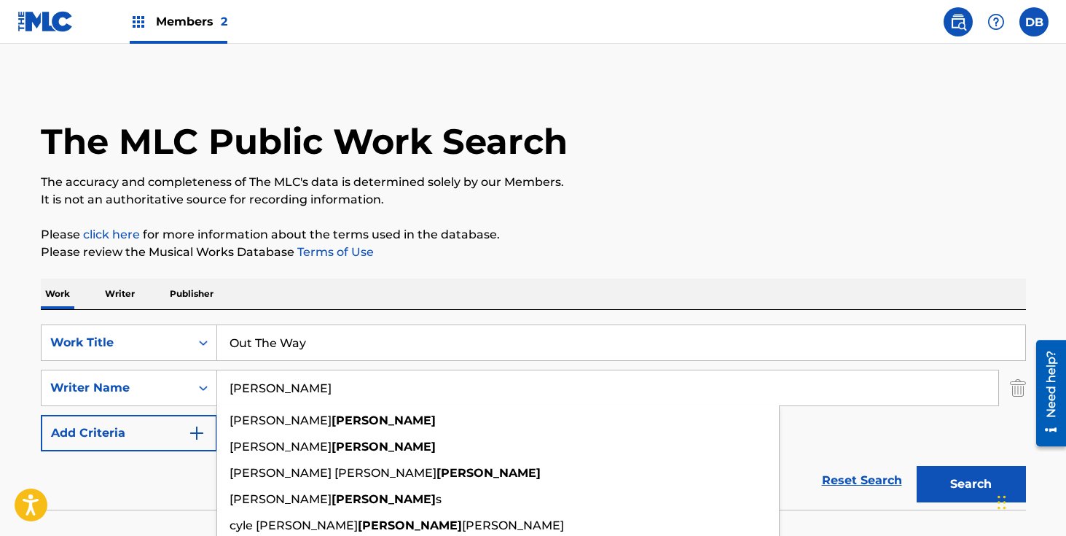
type input "[PERSON_NAME]"
click at [677, 270] on div "The MLC Public Work Search The accuracy and completeness of The MLC's data is d…" at bounding box center [533, 317] width 1020 height 475
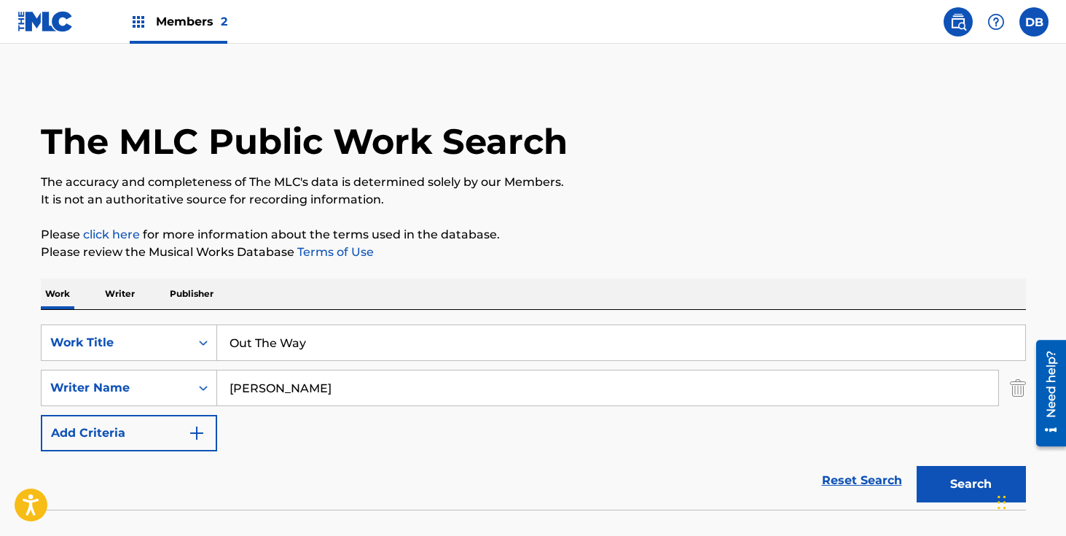
click at [975, 482] on button "Search" at bounding box center [971, 484] width 109 height 36
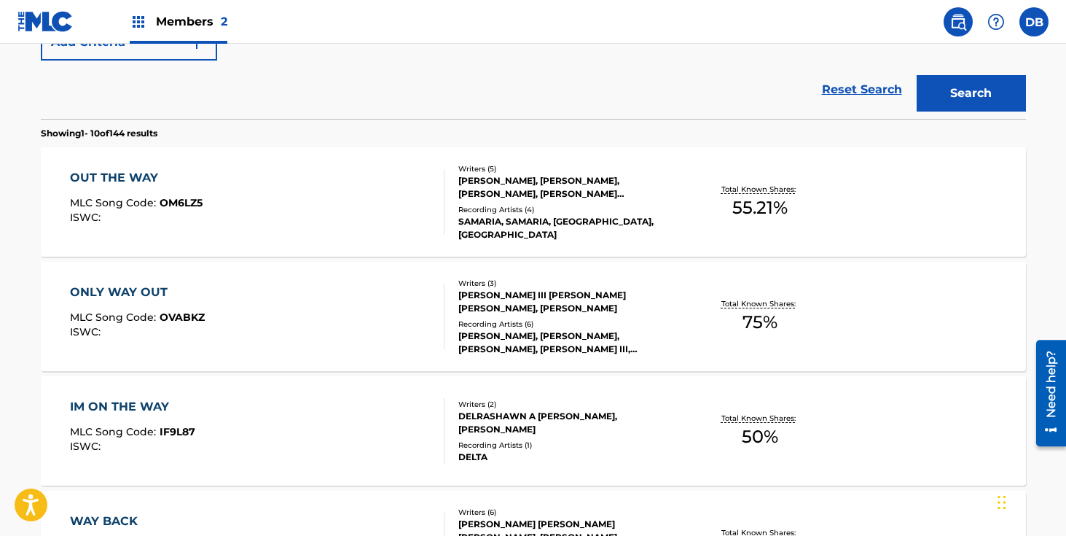
scroll to position [395, 0]
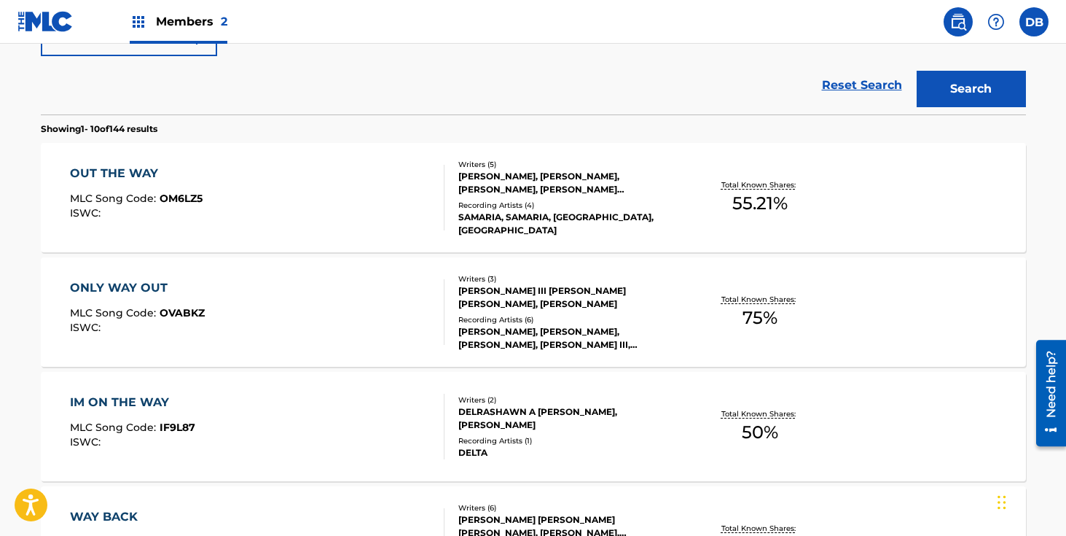
click at [524, 203] on div "Writers ( 5 ) [PERSON_NAME], [PERSON_NAME], [PERSON_NAME], [PERSON_NAME] [PERSO…" at bounding box center [561, 198] width 234 height 78
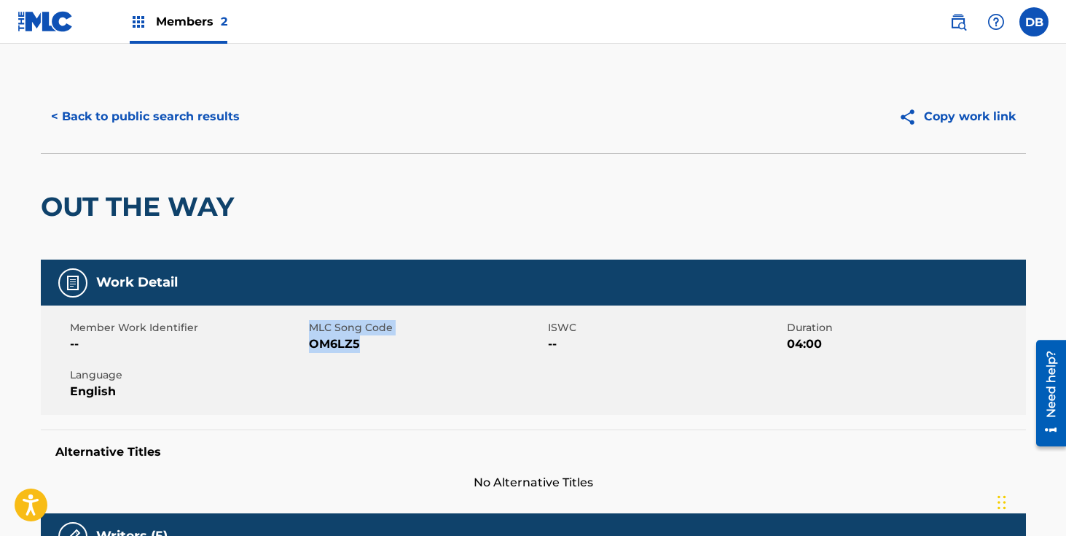
drag, startPoint x: 371, startPoint y: 346, endPoint x: 309, endPoint y: 331, distance: 63.8
click at [309, 331] on div "MLC Song Code OM6LZ5" at bounding box center [428, 336] width 239 height 33
copy div "MLC Song Code OM6LZ5"
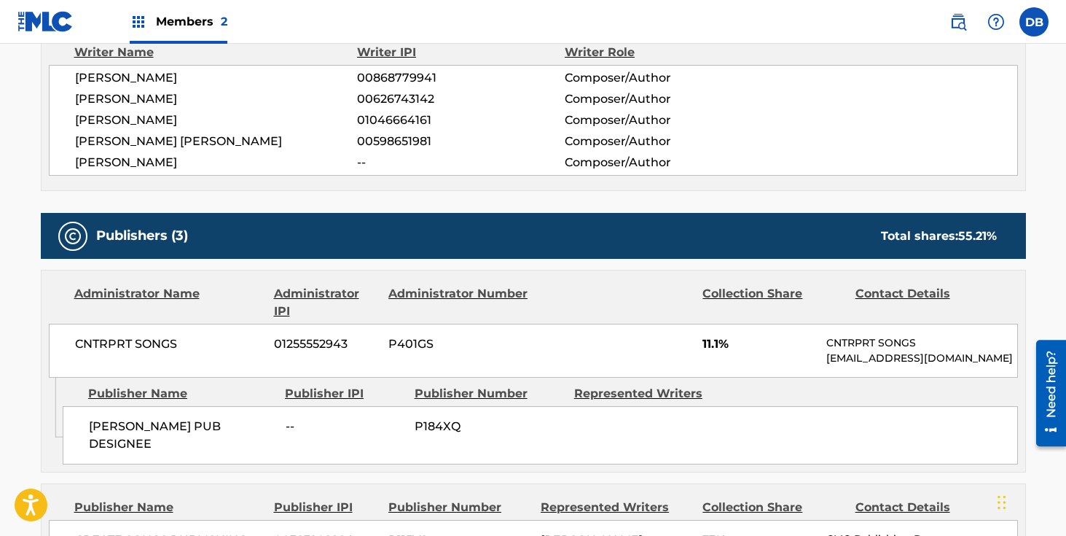
scroll to position [406, 0]
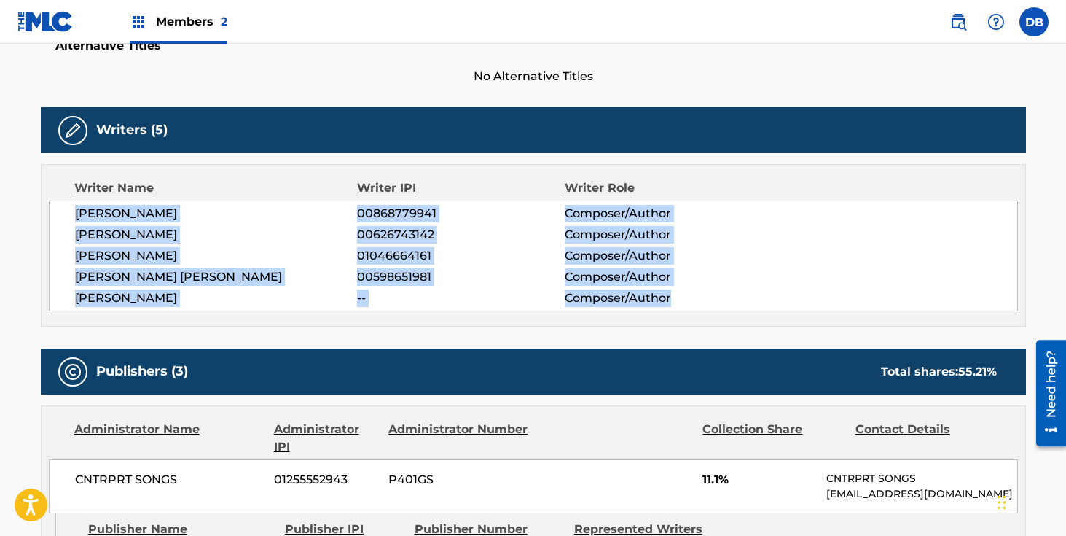
drag, startPoint x: 79, startPoint y: 205, endPoint x: 689, endPoint y: 303, distance: 618.3
click at [689, 303] on div "[PERSON_NAME] 00868779941 Composer/Author [PERSON_NAME] 00626743142 Composer/Au…" at bounding box center [533, 255] width 969 height 111
copy div "[PERSON_NAME] 00868779941 Composer/Author [PERSON_NAME] 00626743142 Composer/Au…"
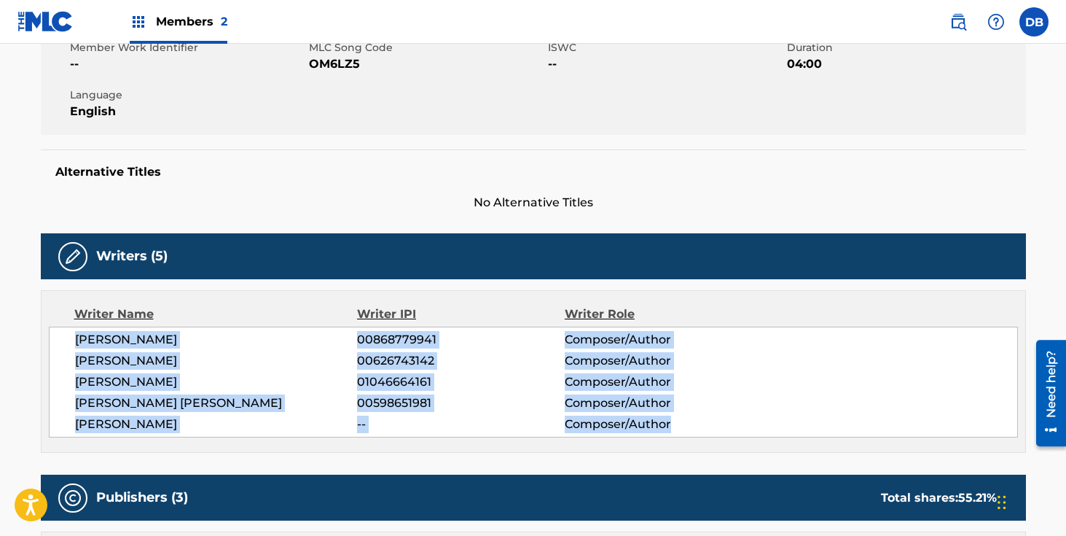
scroll to position [52, 0]
